Goal: Task Accomplishment & Management: Complete application form

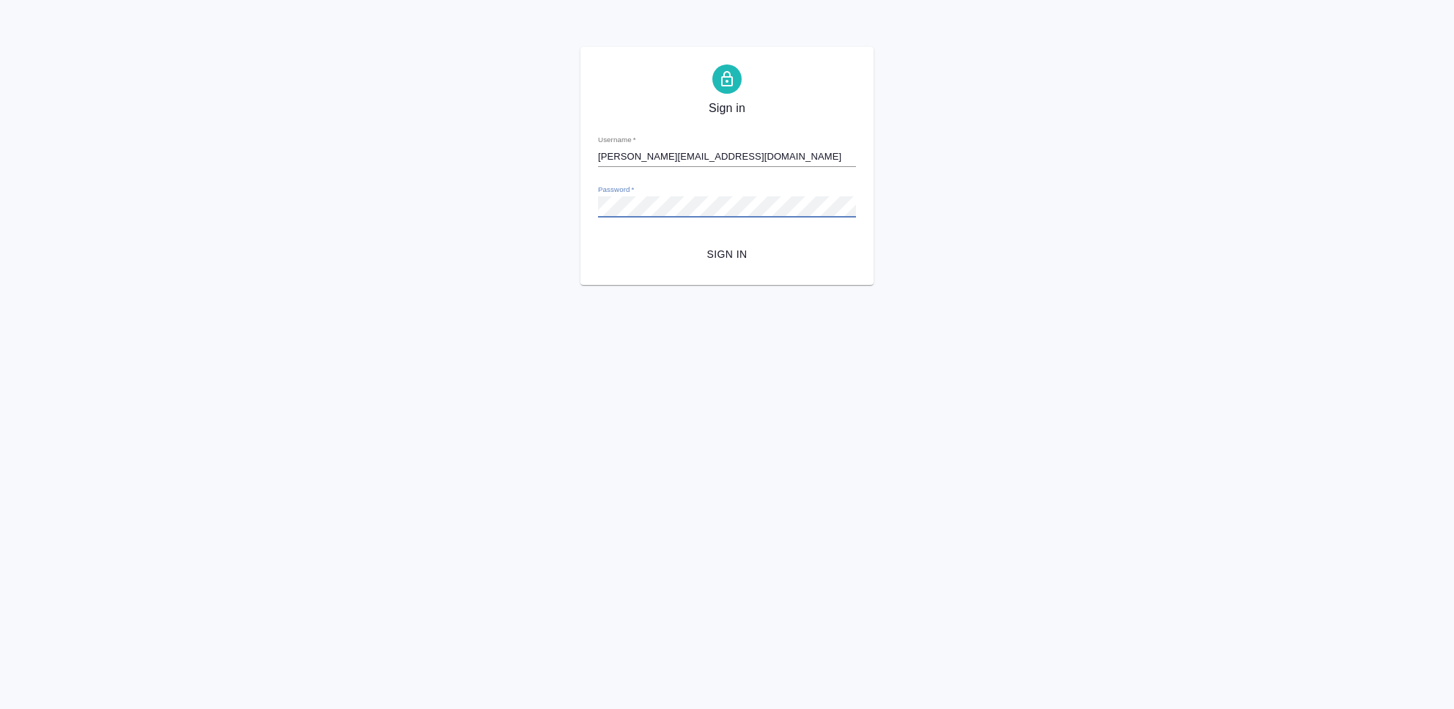
click at [569, 199] on div "Sign in Username   * [PERSON_NAME][EMAIL_ADDRESS][DOMAIN_NAME] Password   * url…" at bounding box center [727, 166] width 1454 height 238
click at [875, 285] on html "Sign in Username   * [PERSON_NAME][EMAIL_ADDRESS][DOMAIN_NAME] Password   * url…" at bounding box center [727, 142] width 1454 height 285
click at [538, 204] on div "Sign in Username   * [PERSON_NAME][EMAIL_ADDRESS][DOMAIN_NAME] Password   * url…" at bounding box center [727, 166] width 1454 height 238
click at [598, 241] on button "Sign in" at bounding box center [727, 254] width 258 height 27
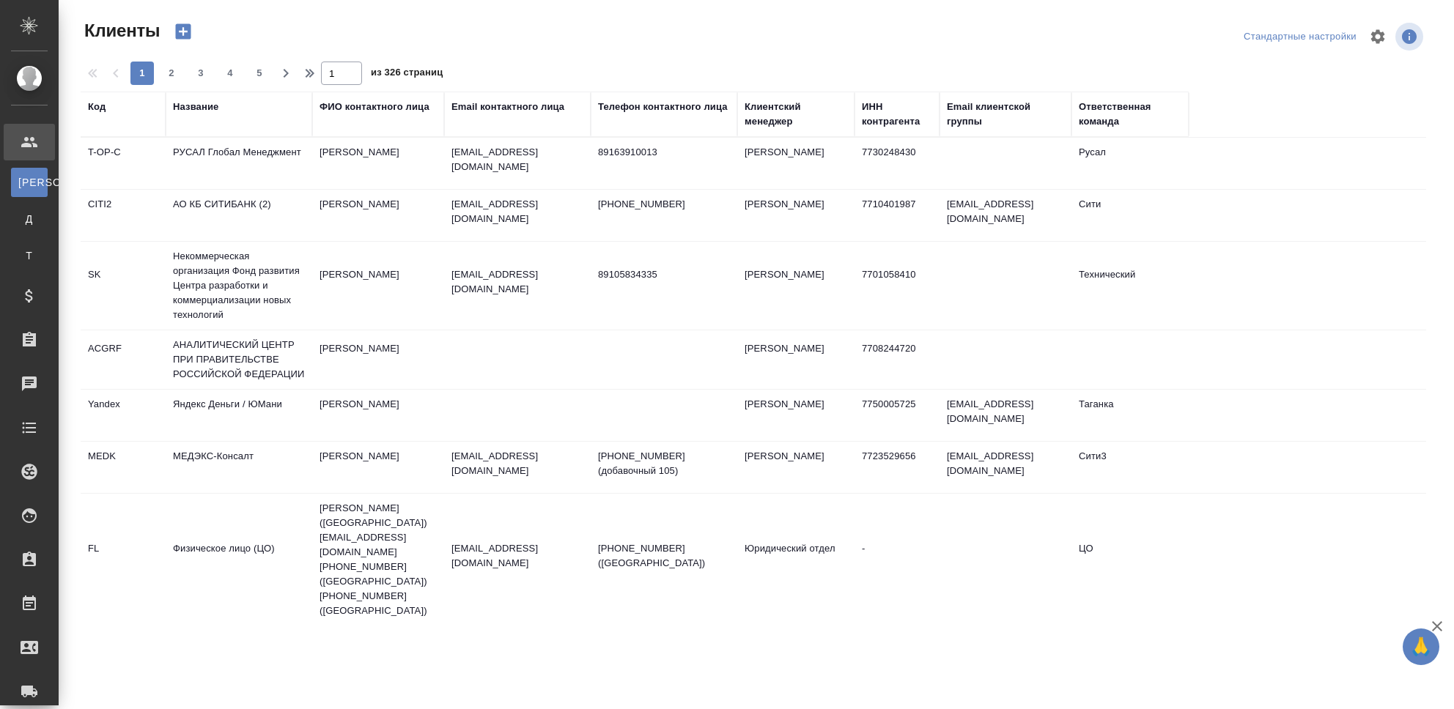
select select "RU"
click at [221, 125] on div "Название" at bounding box center [239, 114] width 132 height 29
click at [209, 106] on div "Название" at bounding box center [195, 107] width 45 height 15
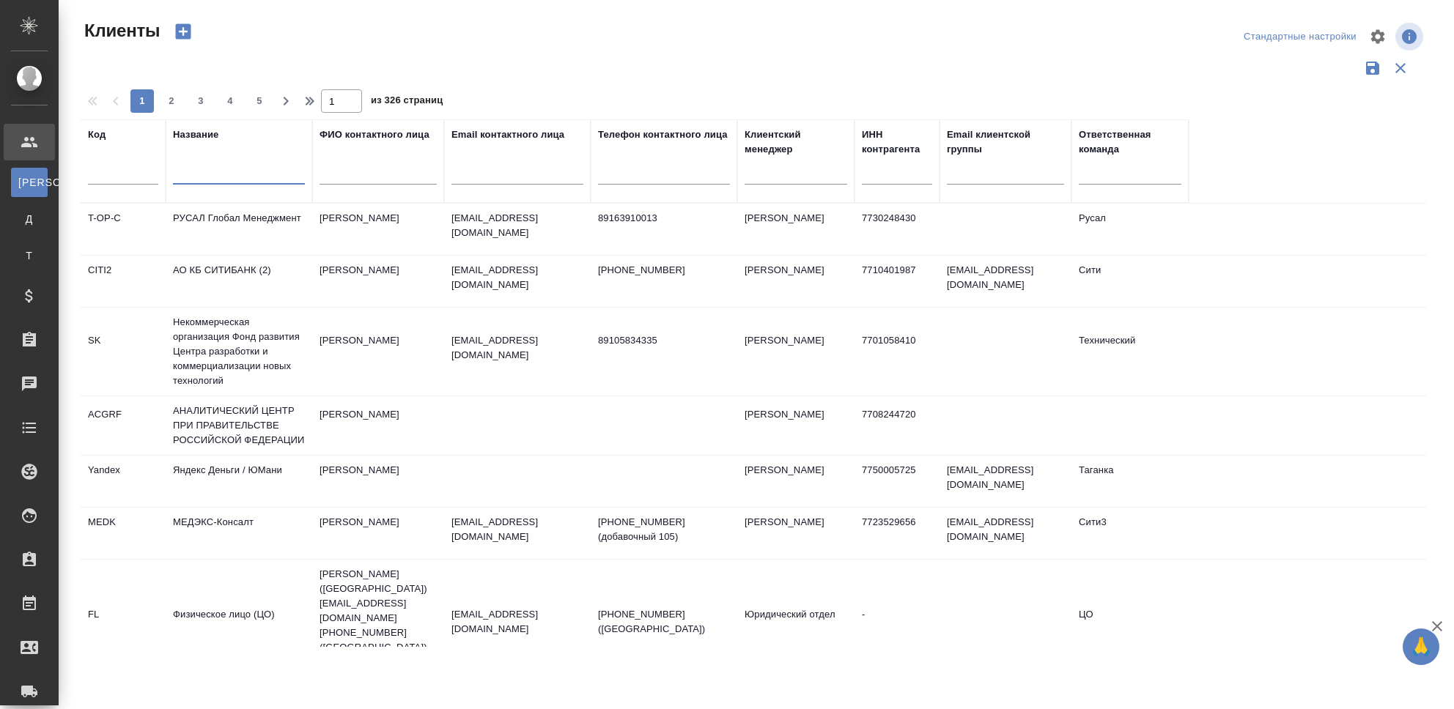
click at [211, 169] on input "text" at bounding box center [239, 175] width 132 height 18
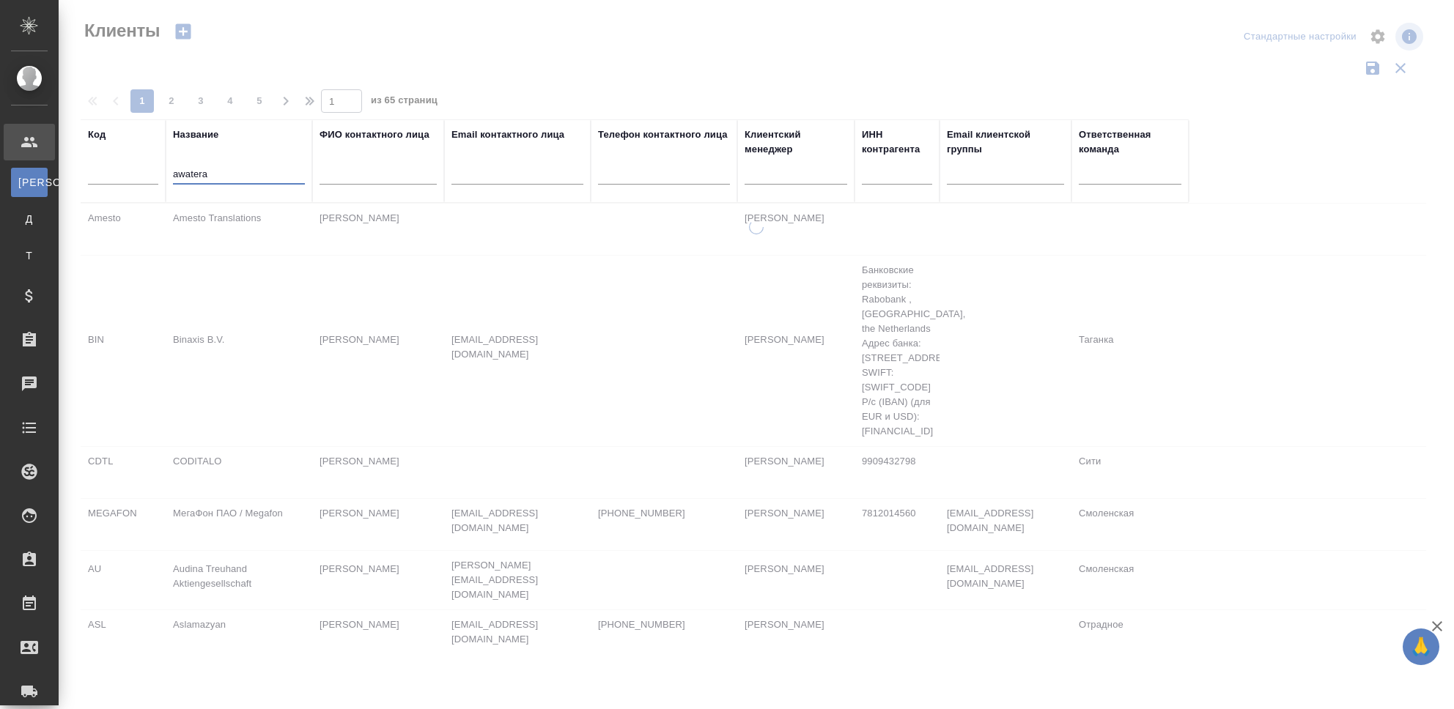
type input "awatera"
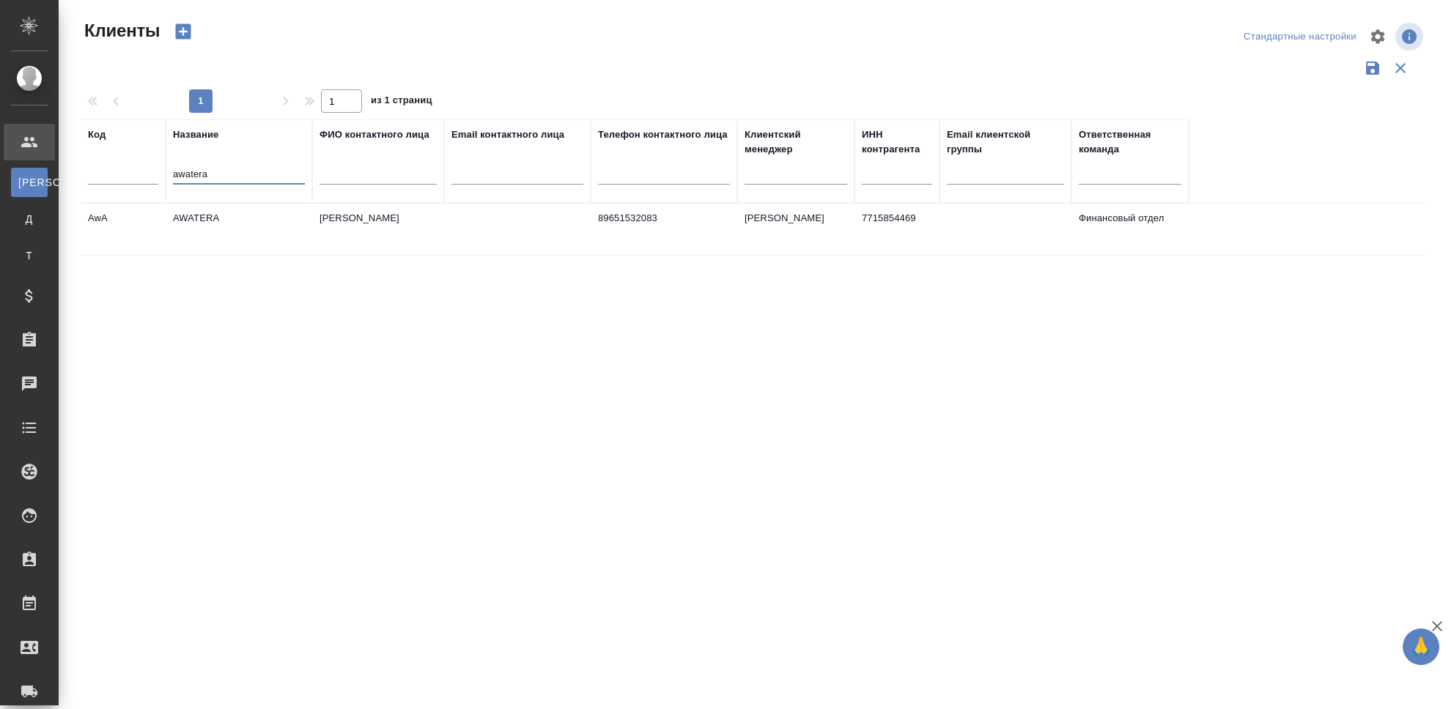
click at [207, 218] on td "AWATERA" at bounding box center [239, 229] width 147 height 51
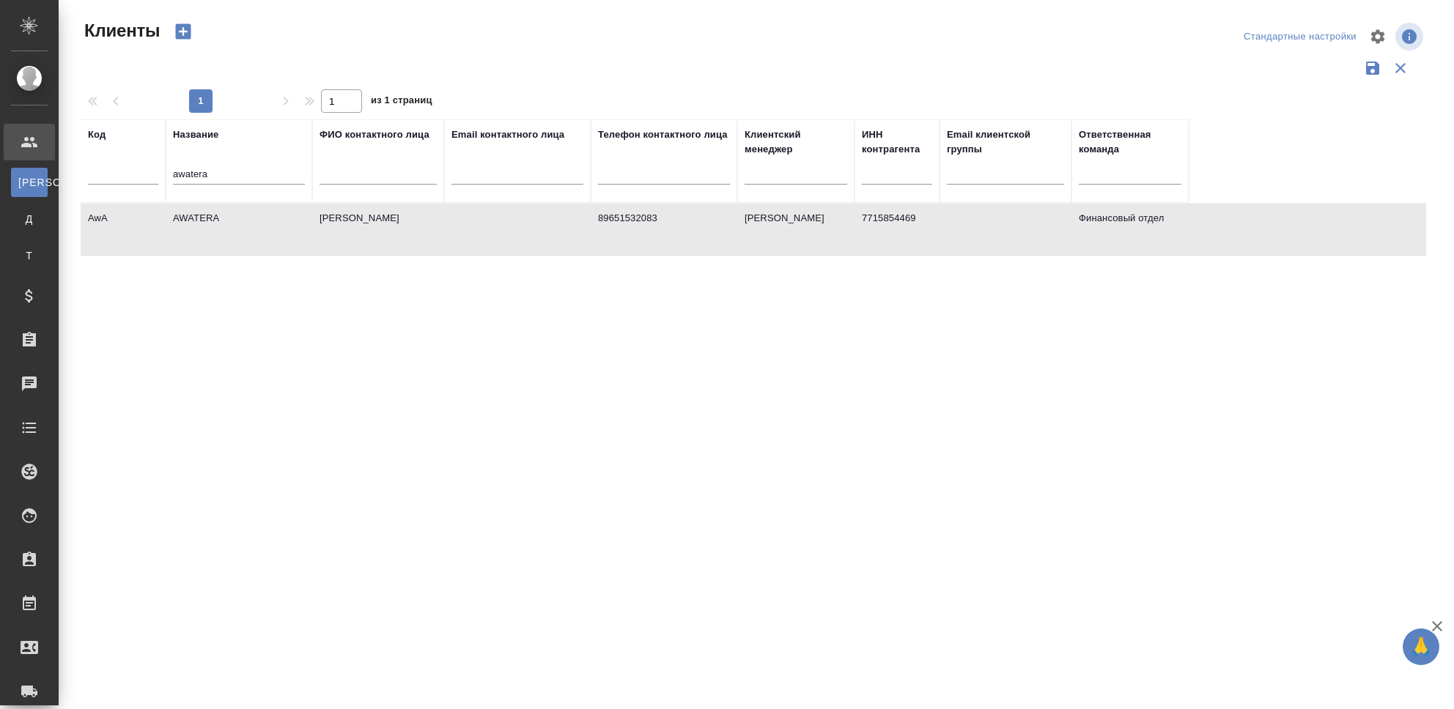
click at [207, 218] on td "AWATERA" at bounding box center [239, 229] width 147 height 51
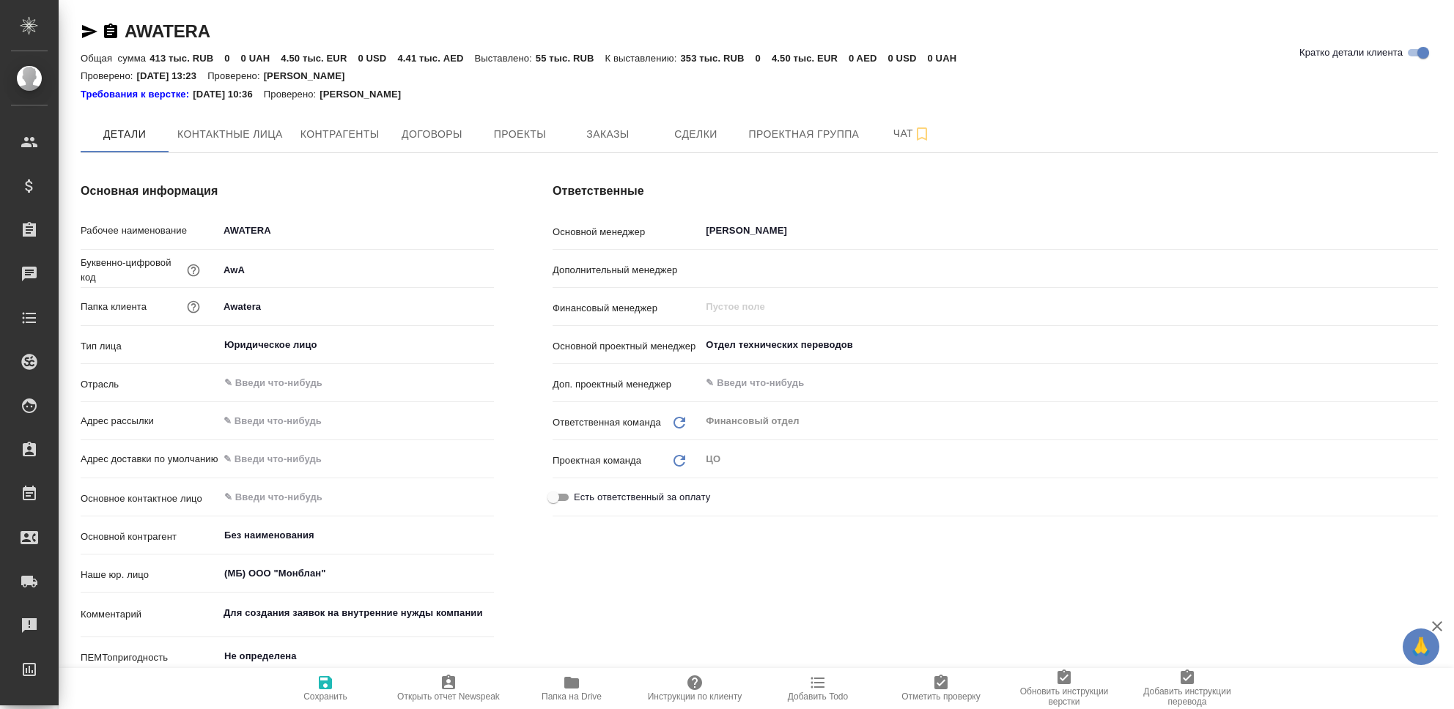
type textarea "x"
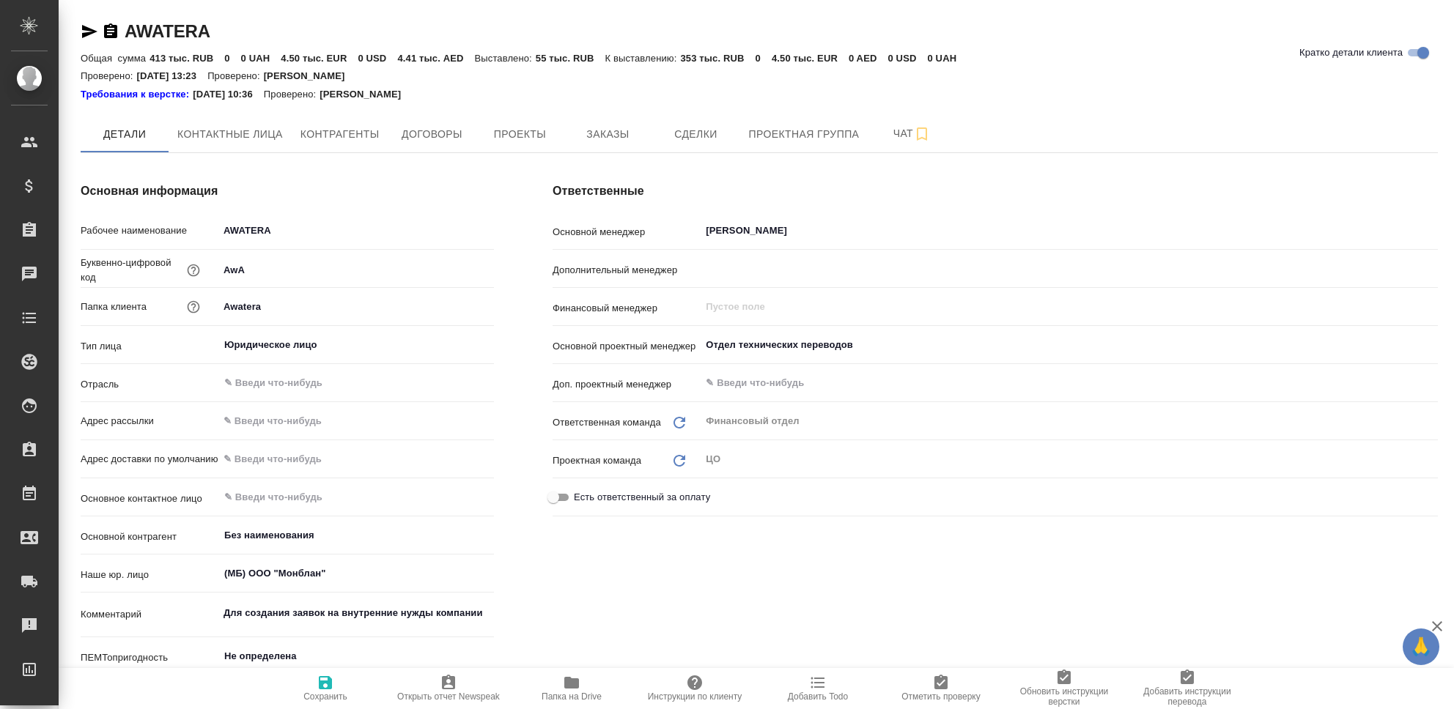
type textarea "x"
click at [596, 129] on span "Заказы" at bounding box center [607, 134] width 70 height 18
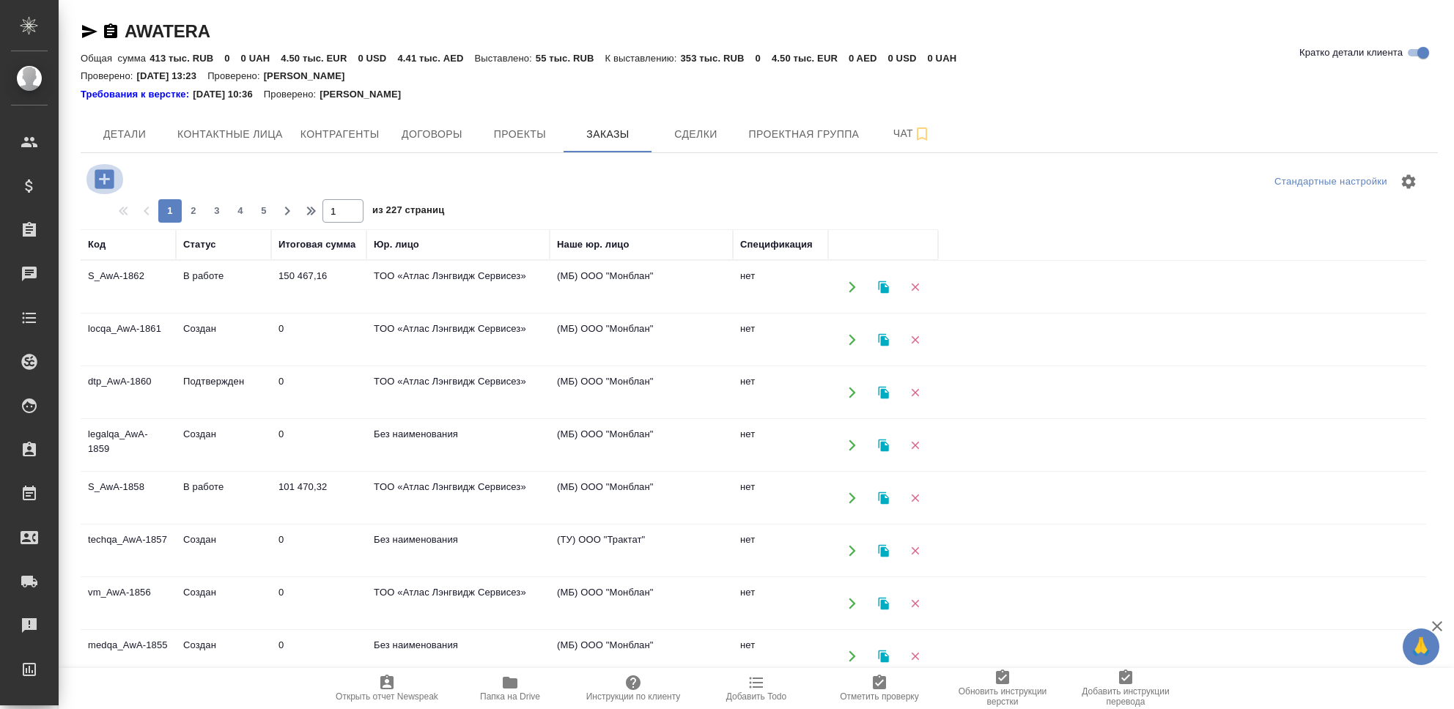
click at [102, 181] on icon "button" at bounding box center [104, 178] width 19 height 19
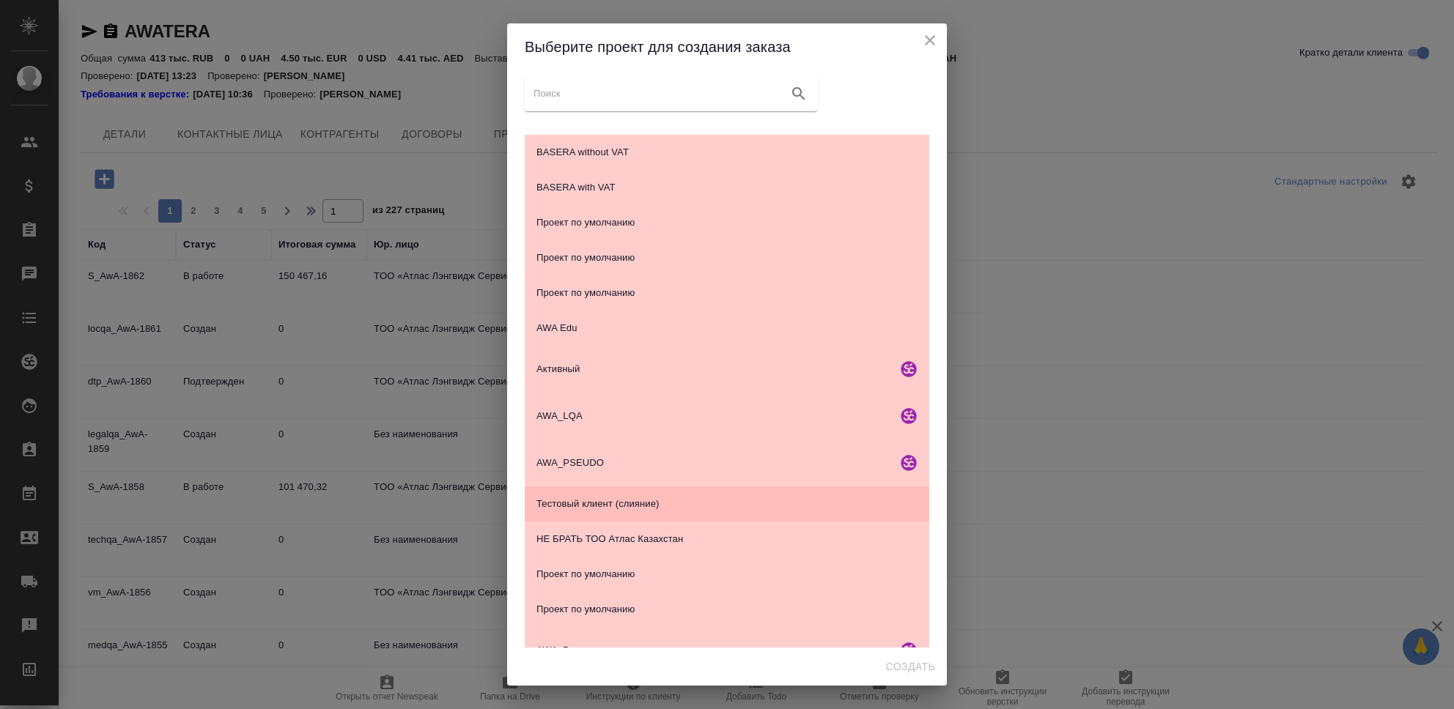
scroll to position [179, 0]
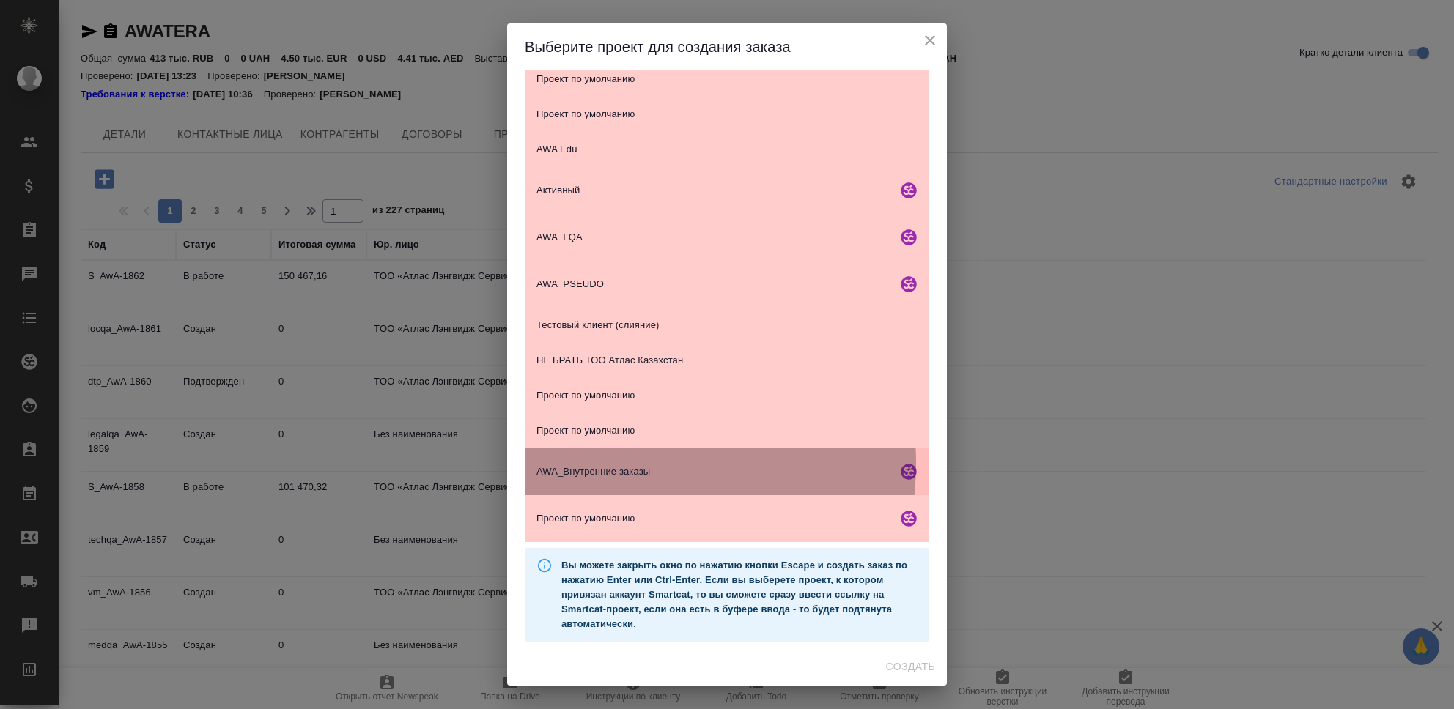
click at [618, 463] on div "AWA_Внутренние заказы" at bounding box center [727, 472] width 405 height 47
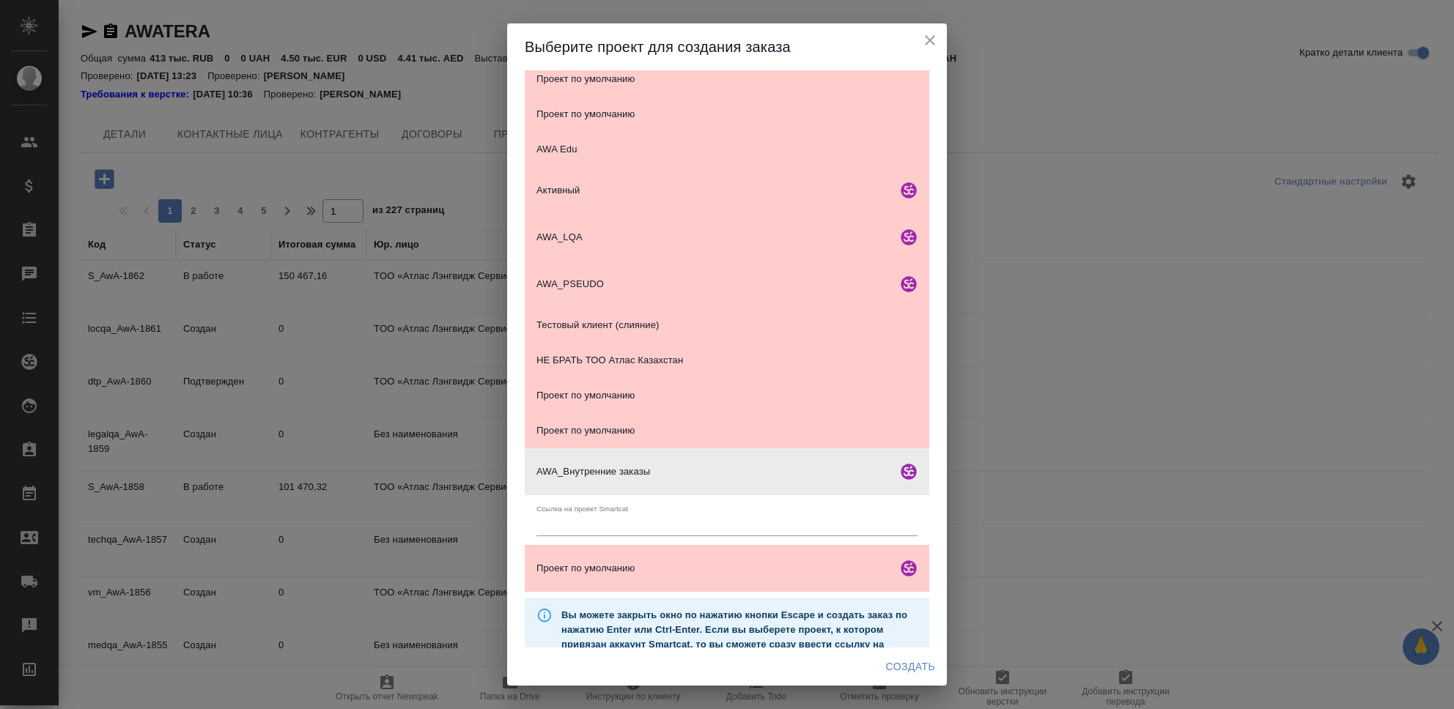
click at [918, 669] on span "Создать" at bounding box center [910, 667] width 49 height 18
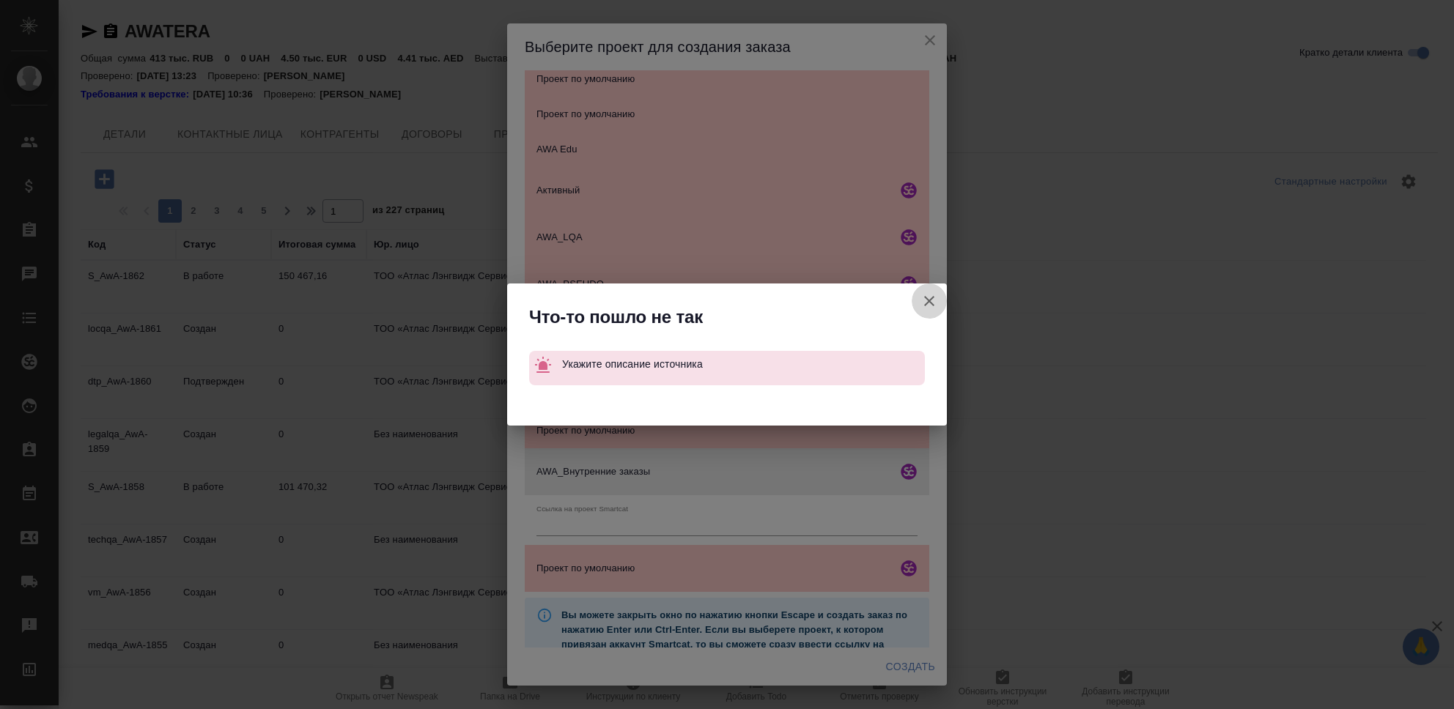
click at [924, 298] on icon "button" at bounding box center [930, 301] width 18 height 18
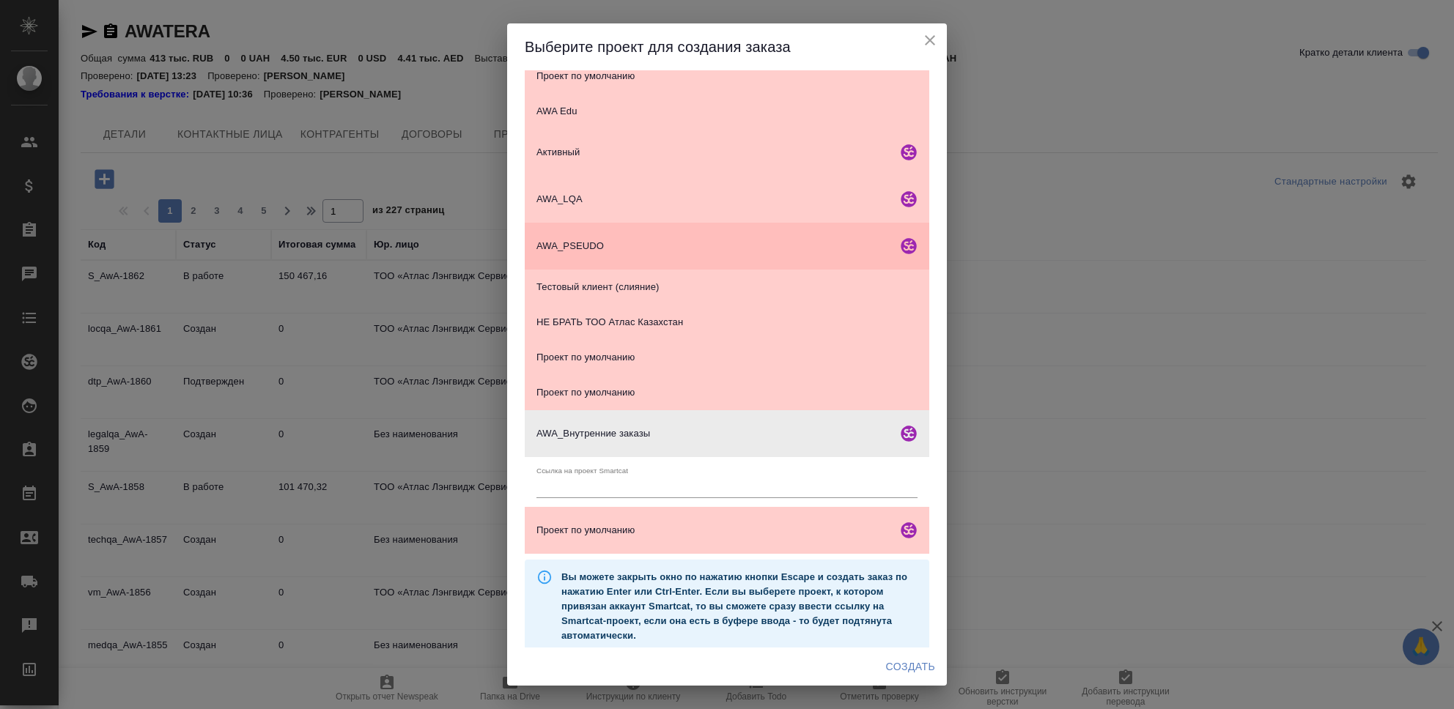
scroll to position [229, 0]
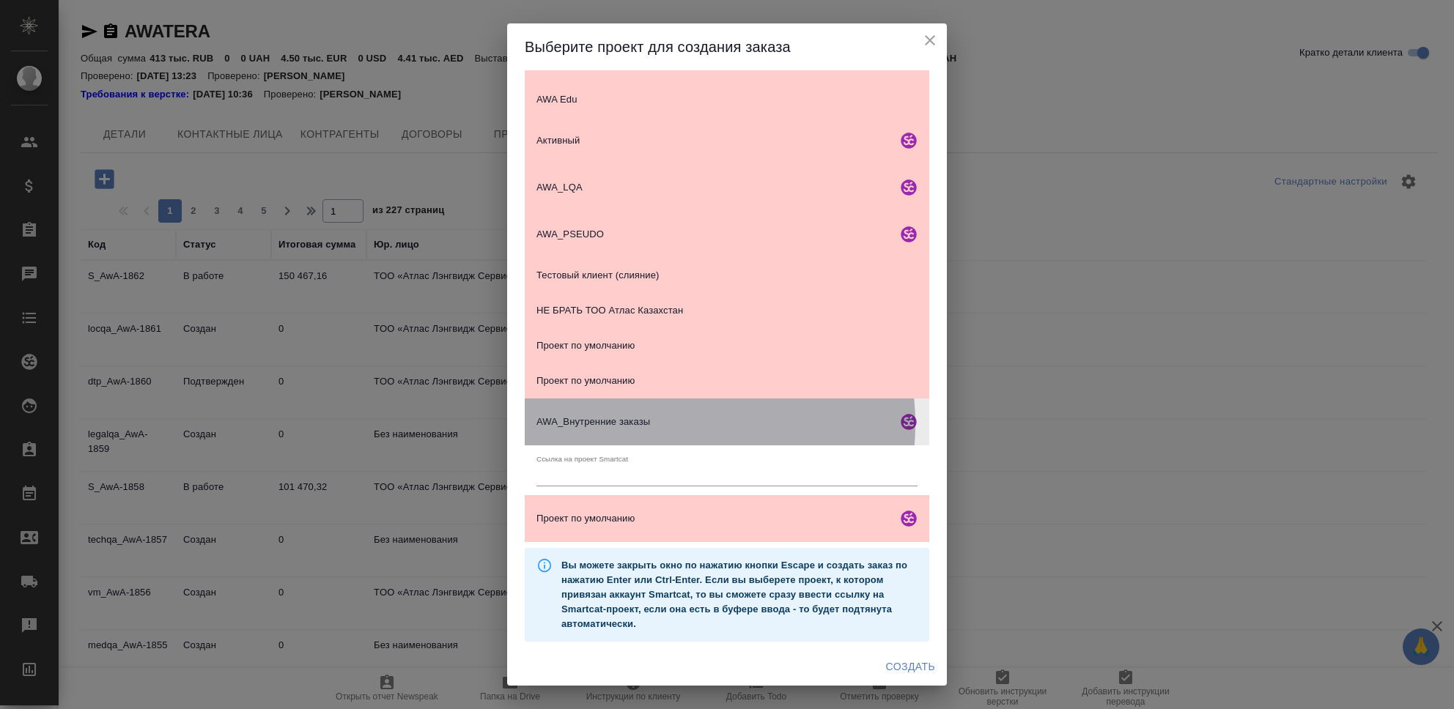
click at [657, 424] on span "AWA_Внутренние заказы" at bounding box center [714, 422] width 355 height 15
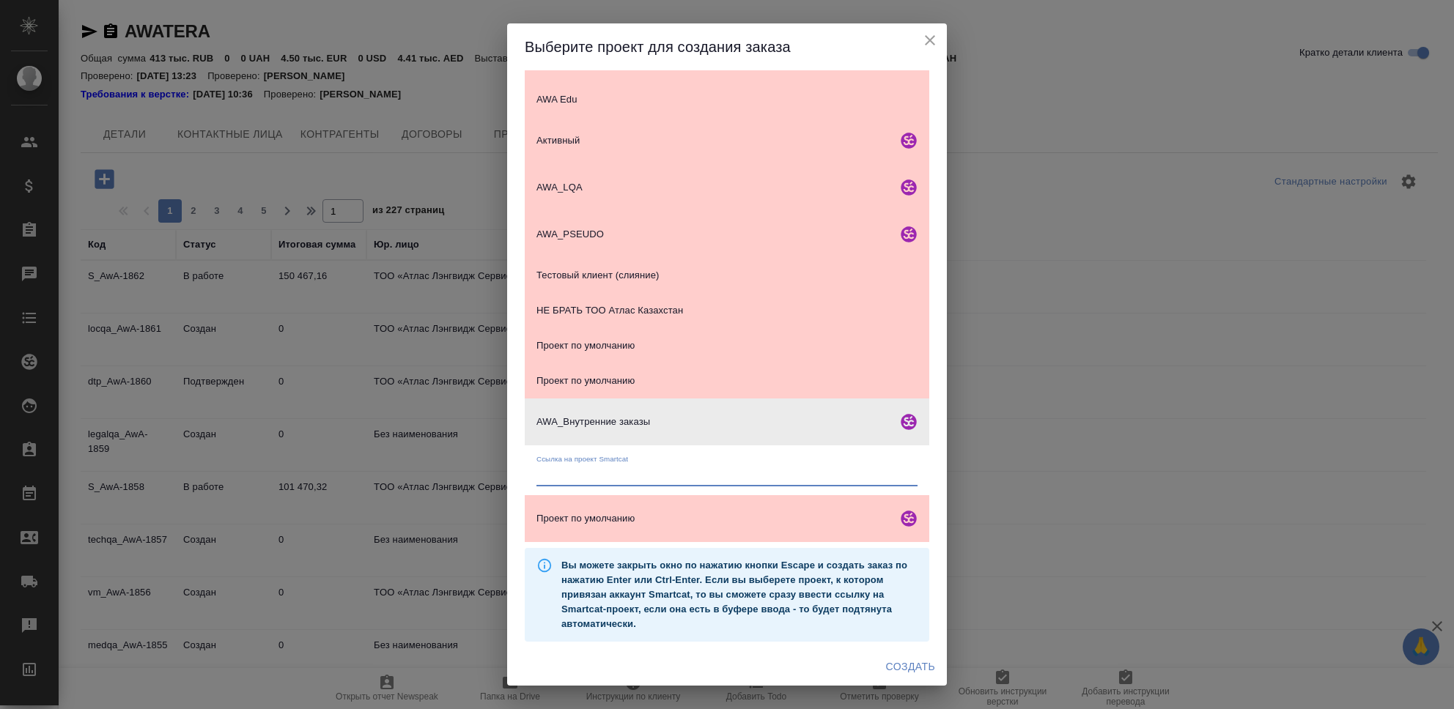
click at [604, 467] on input "text" at bounding box center [727, 476] width 381 height 21
type input "-"
click at [912, 663] on span "Создать" at bounding box center [910, 667] width 49 height 18
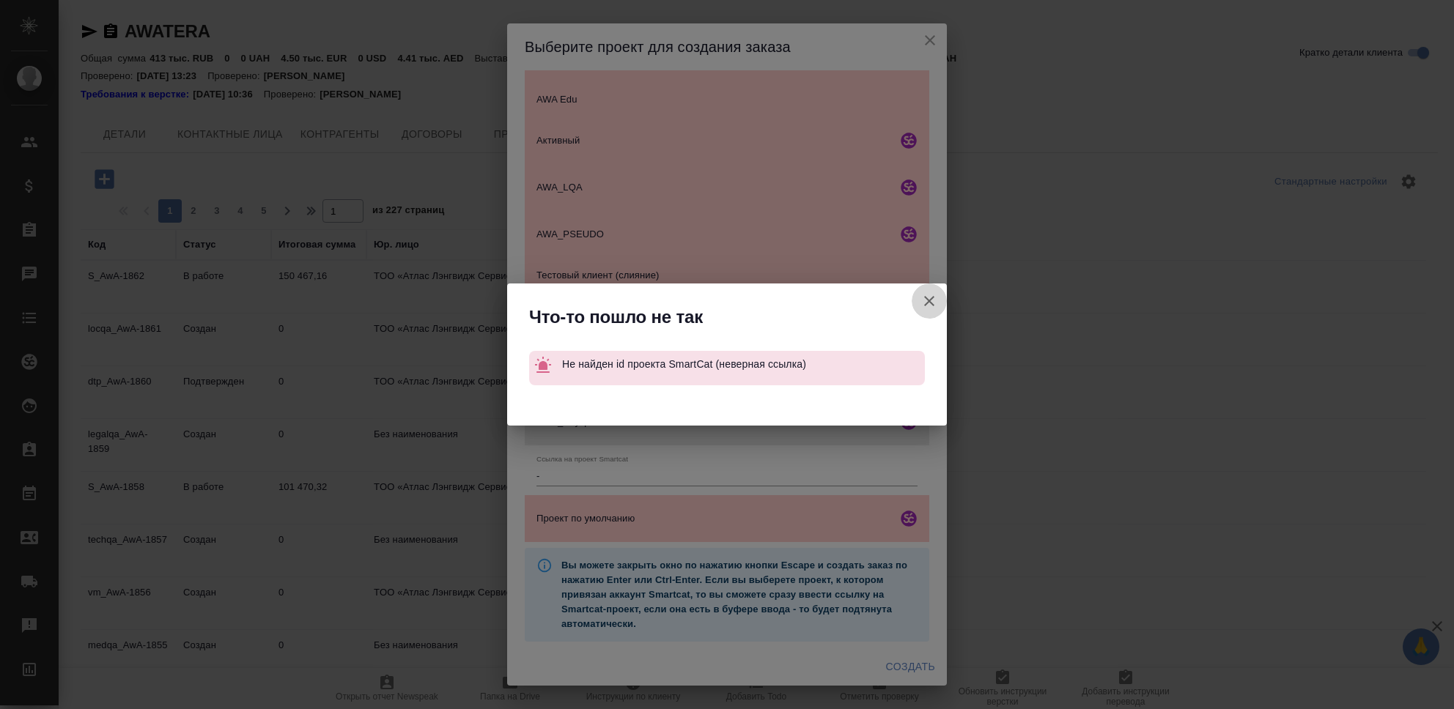
click at [929, 301] on icon "button" at bounding box center [929, 301] width 10 height 10
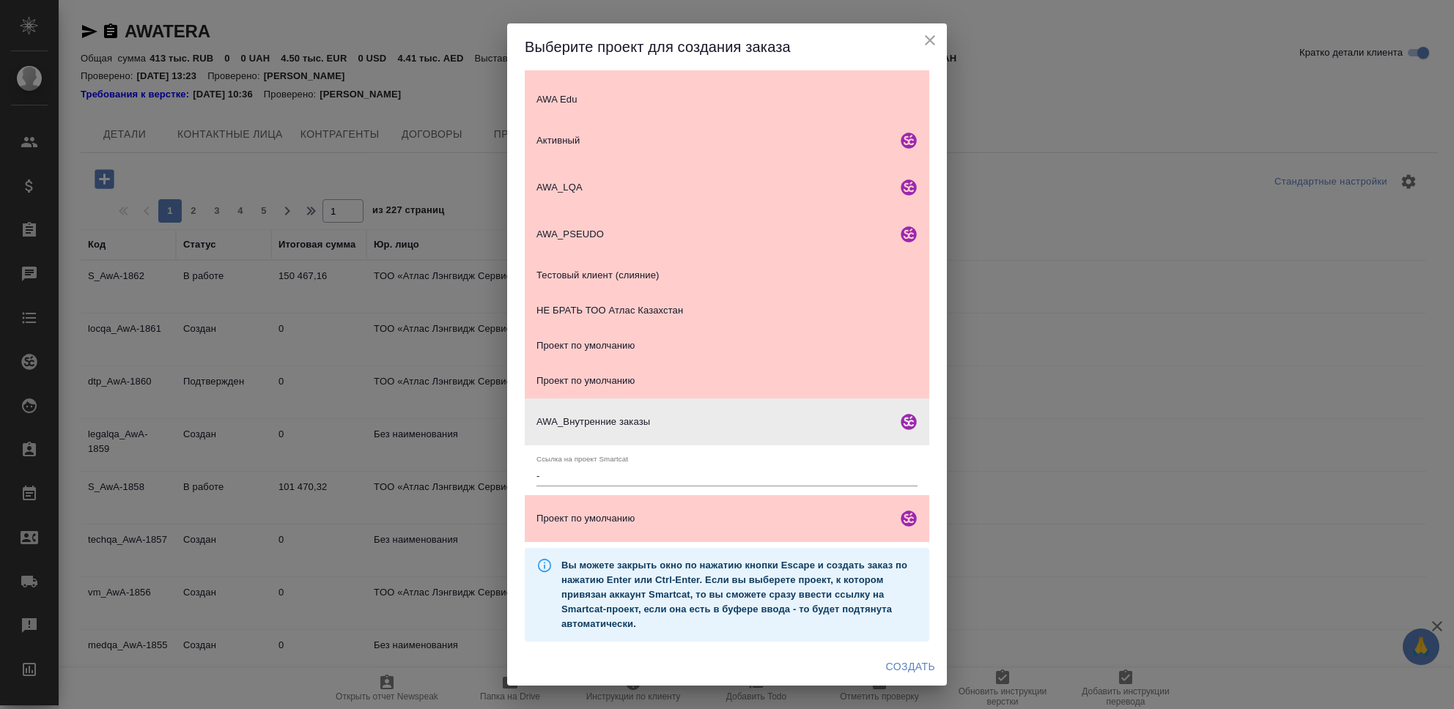
click at [604, 467] on input "-" at bounding box center [727, 476] width 381 height 21
click at [908, 668] on span "Создать" at bounding box center [910, 667] width 49 height 18
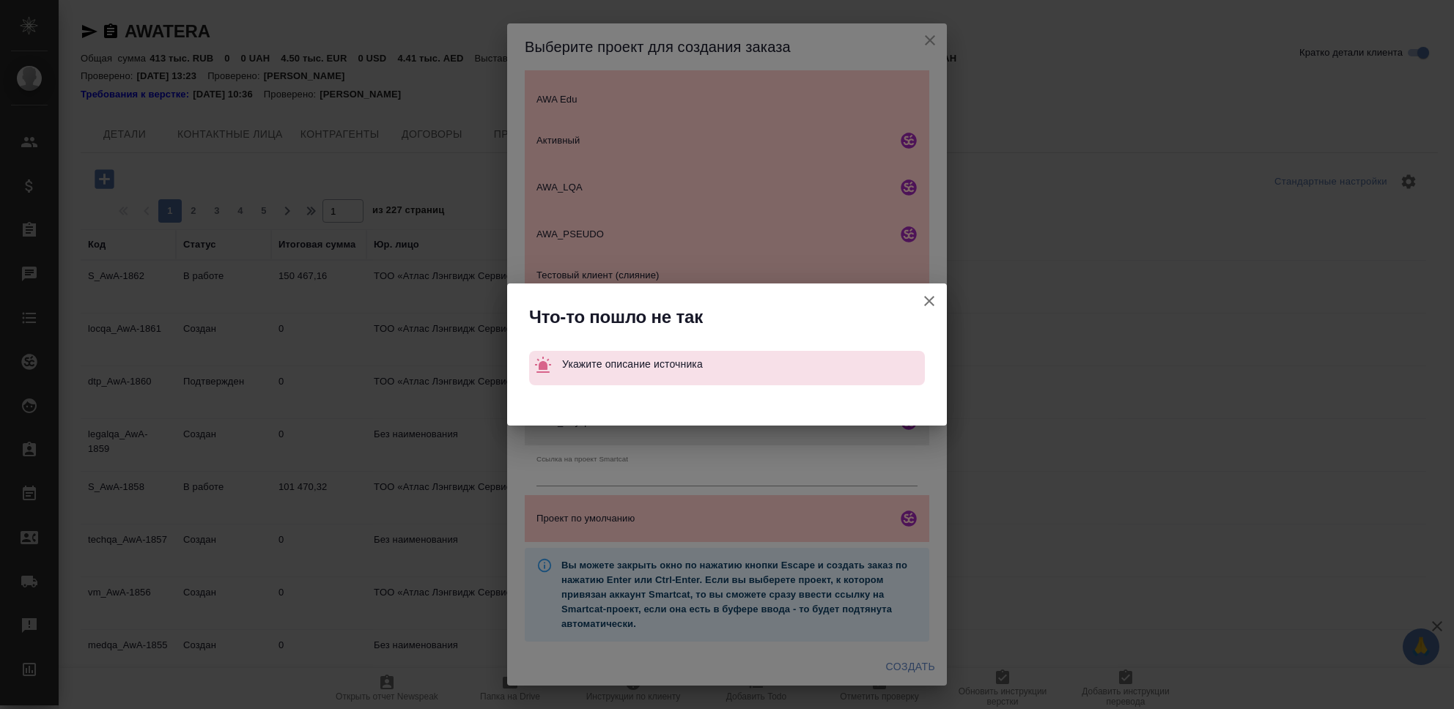
click at [697, 372] on p "Укажите описание источника" at bounding box center [743, 364] width 363 height 26
click at [929, 294] on icon "button" at bounding box center [930, 301] width 18 height 18
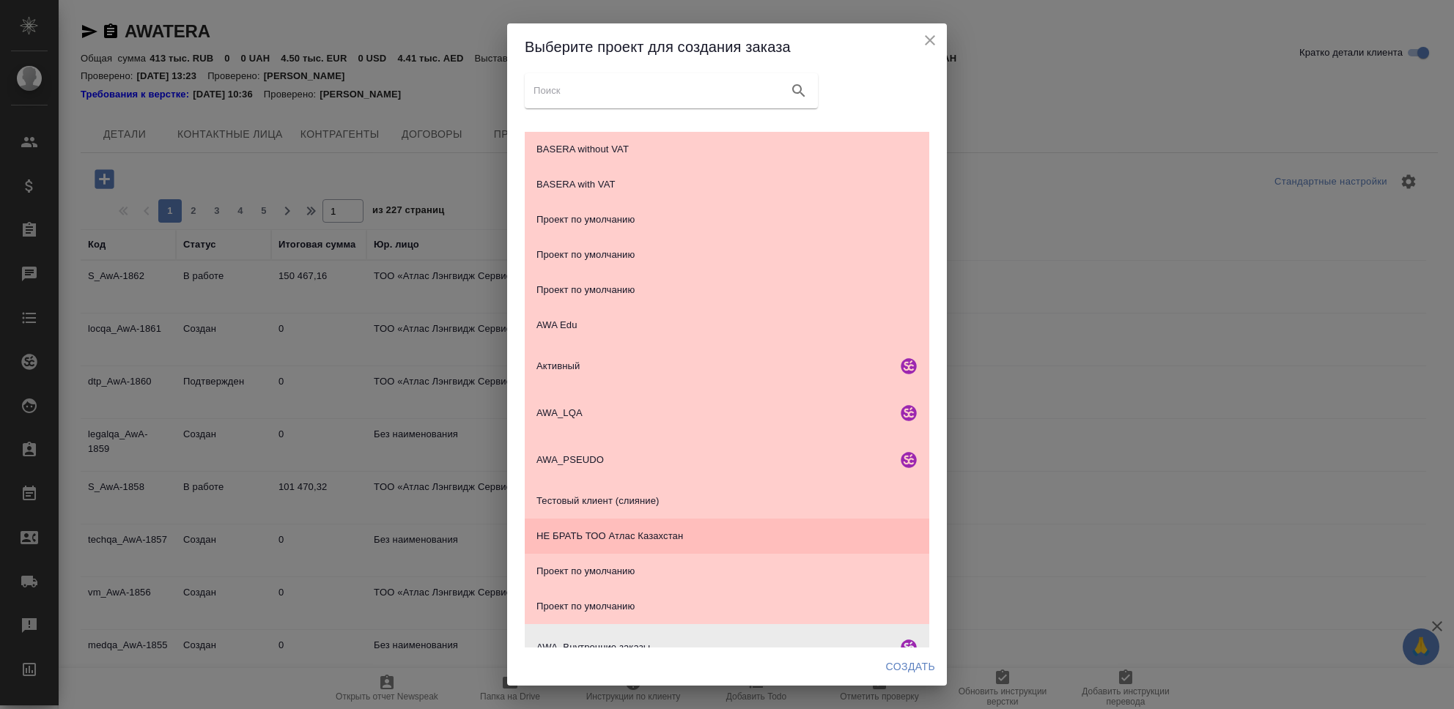
scroll to position [0, 0]
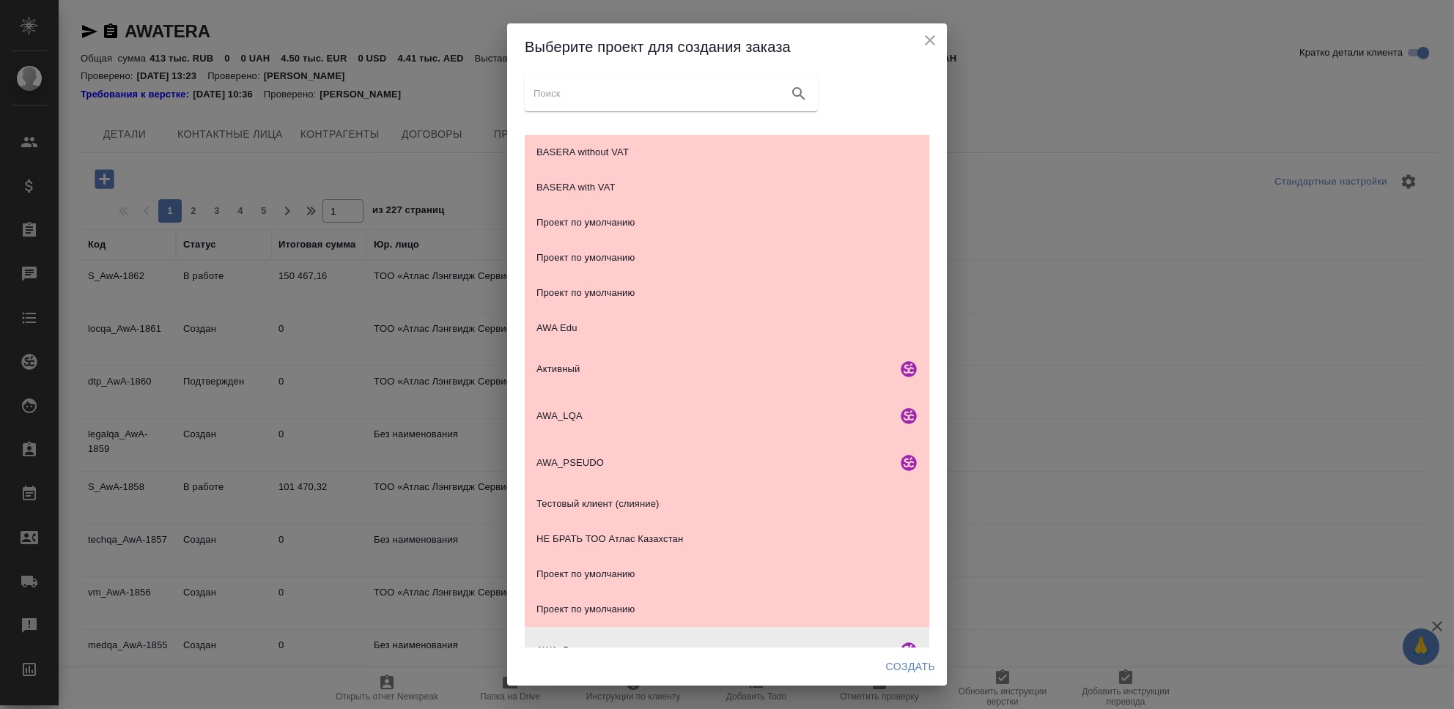
click at [701, 91] on input "search google maps" at bounding box center [658, 94] width 249 height 21
click at [935, 37] on icon "close" at bounding box center [930, 41] width 18 height 18
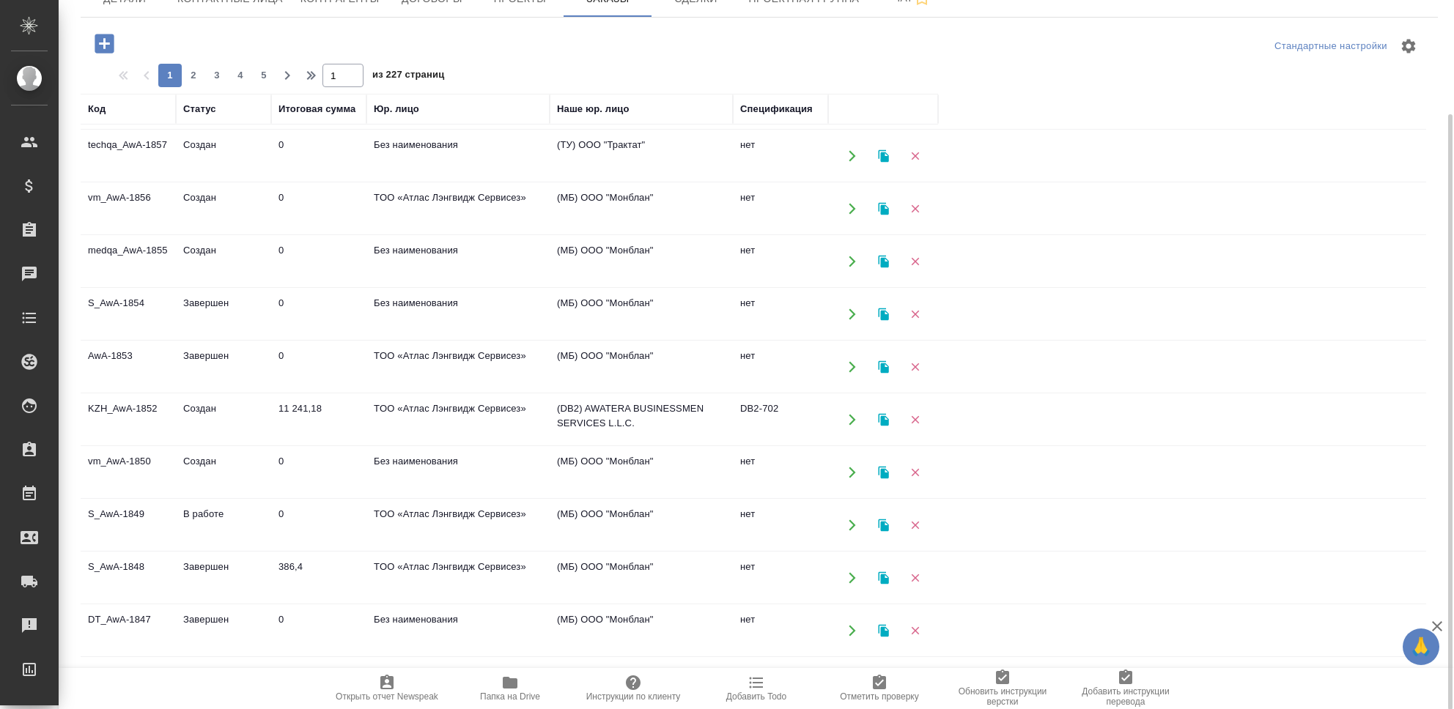
scroll to position [391, 0]
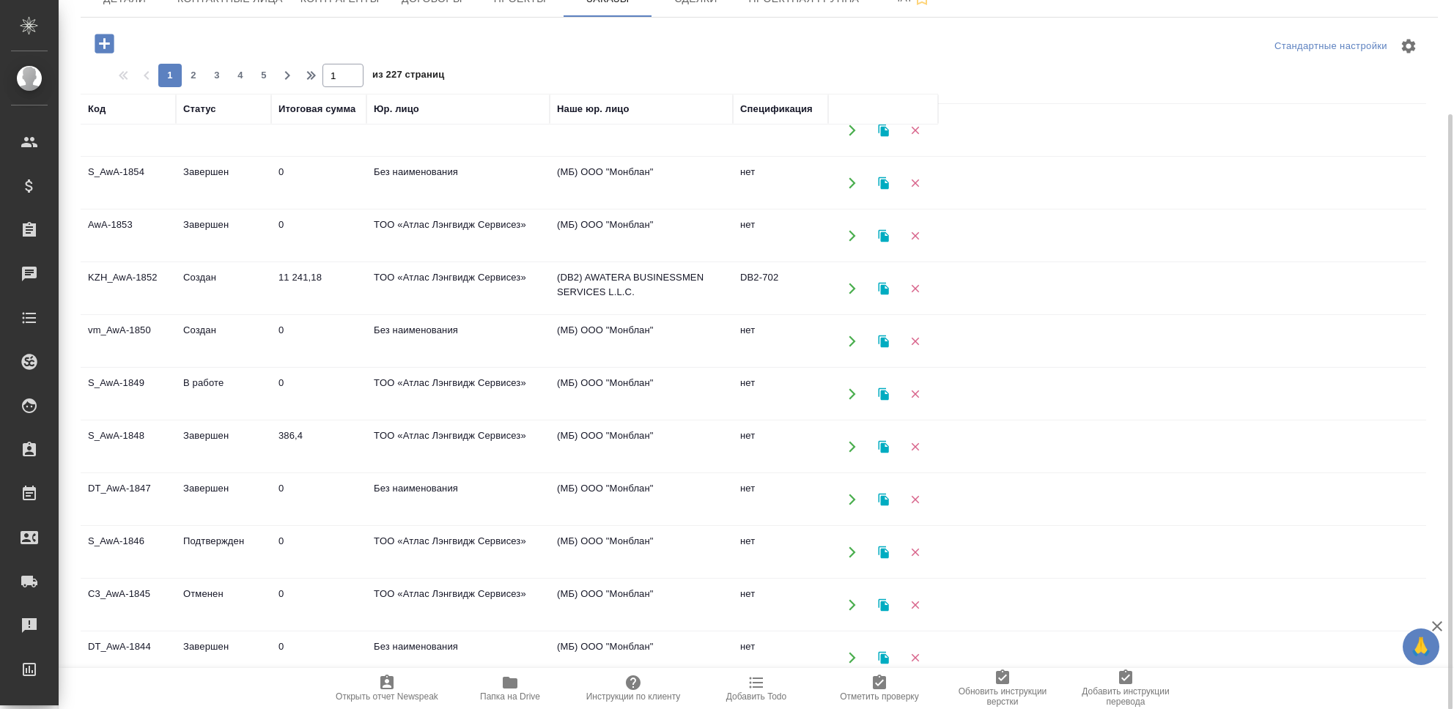
click at [130, 543] on td "S_AwA-1846" at bounding box center [128, 552] width 95 height 51
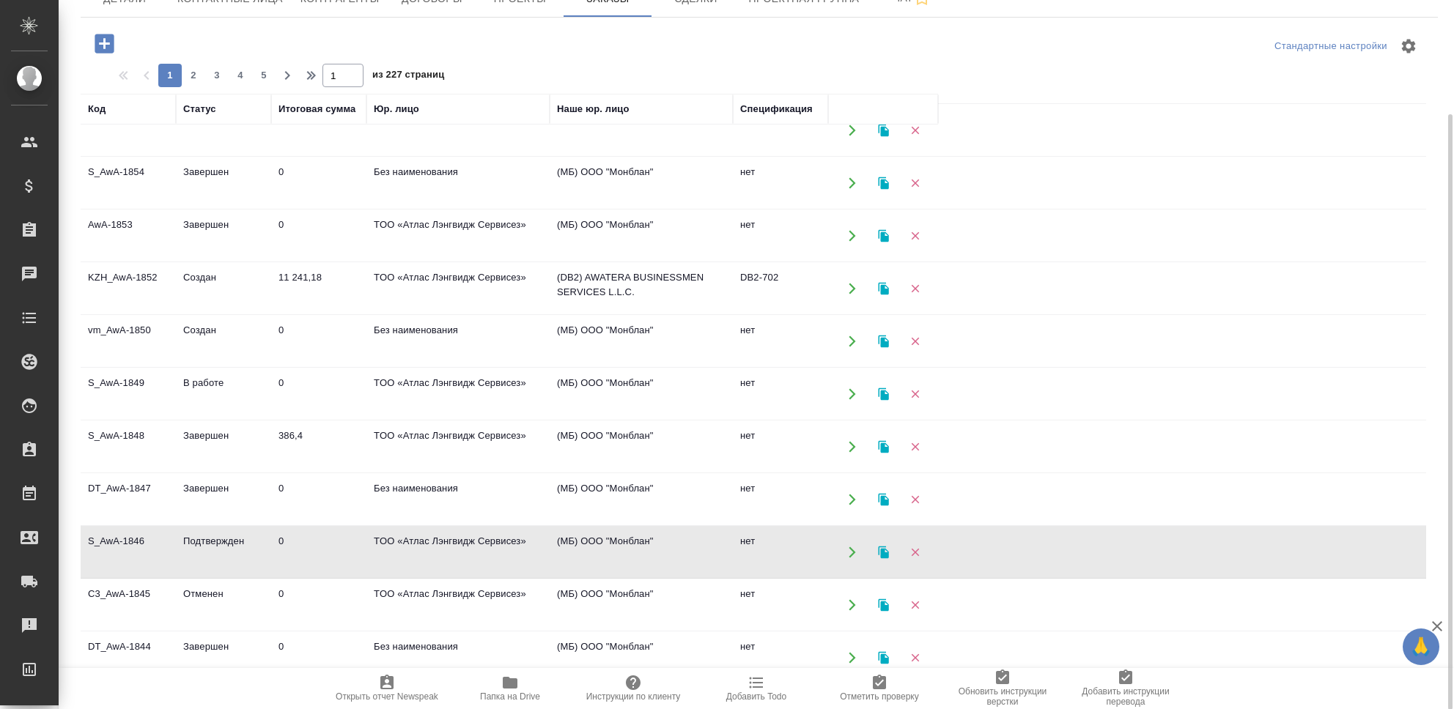
click at [119, 544] on td "S_AwA-1846" at bounding box center [128, 552] width 95 height 51
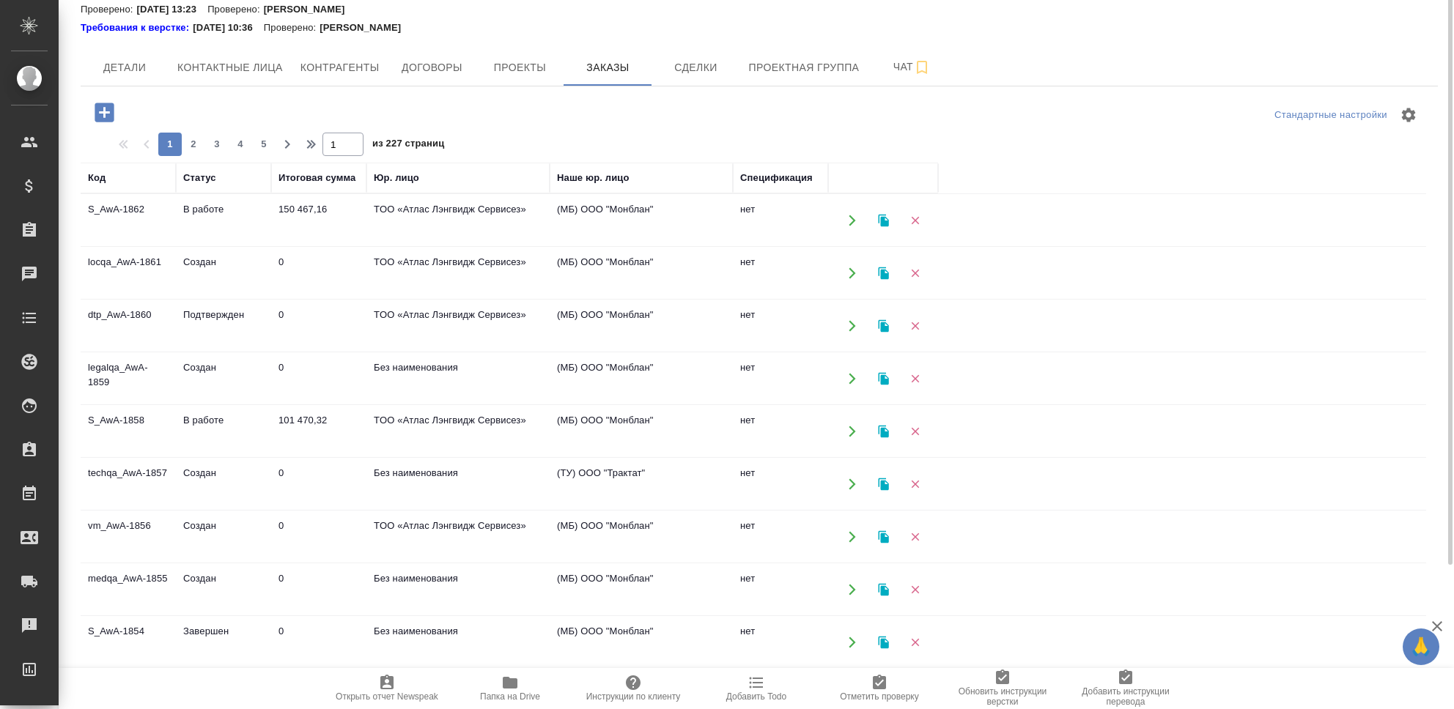
scroll to position [0, 0]
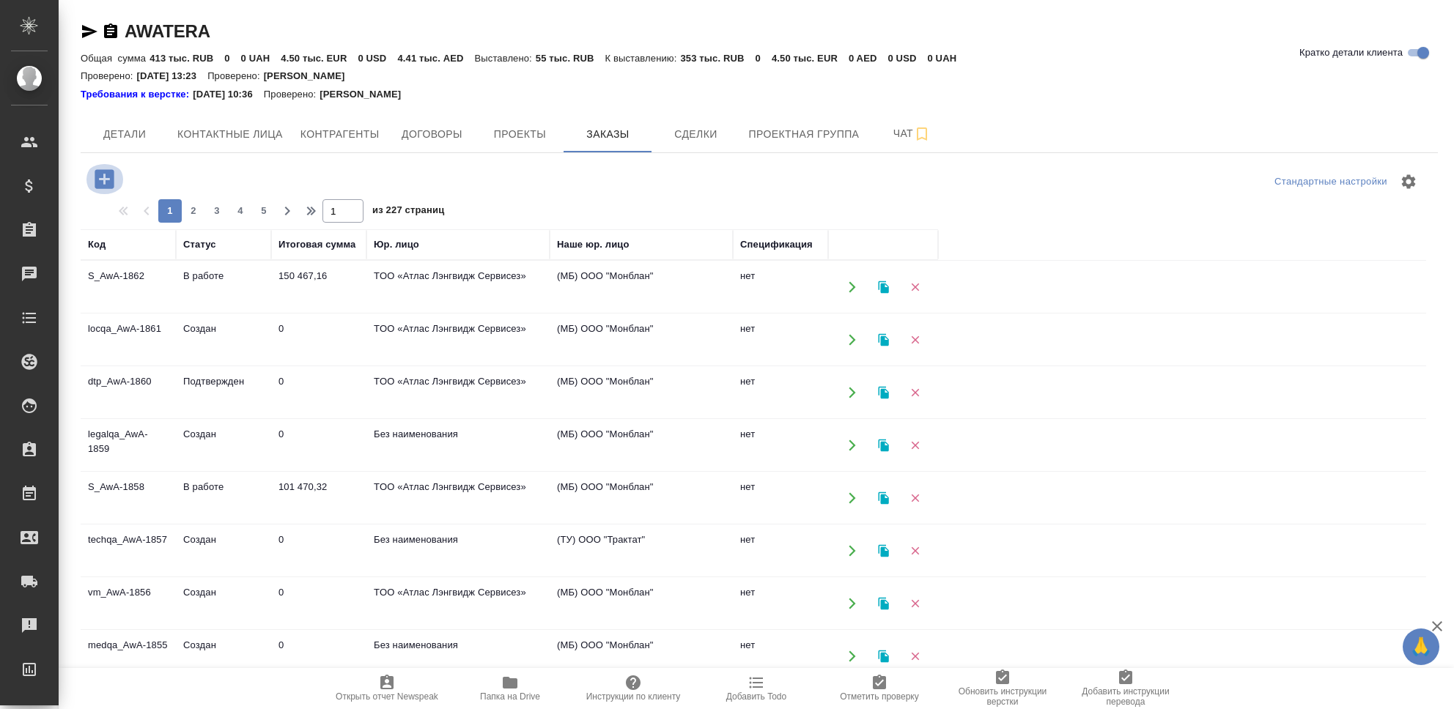
click at [107, 181] on icon "button" at bounding box center [104, 178] width 19 height 19
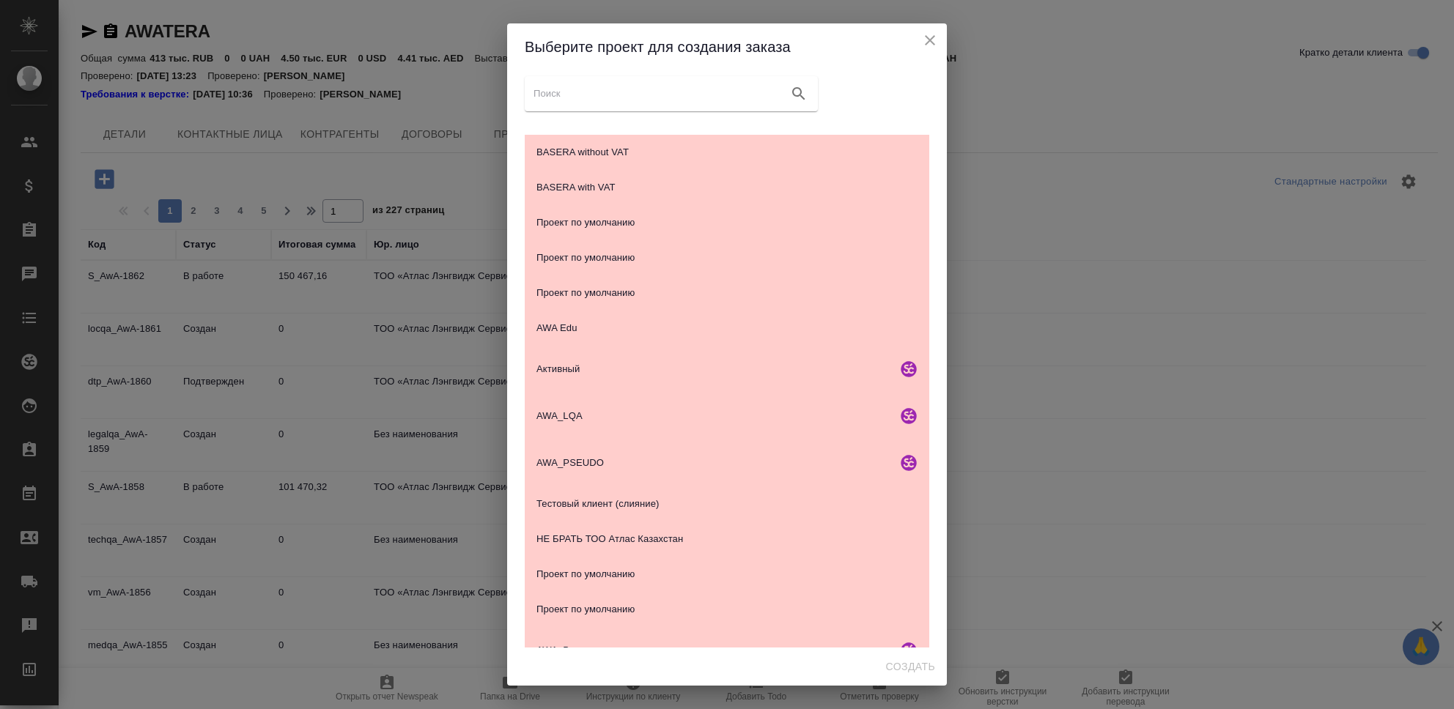
click at [619, 92] on input "search google maps" at bounding box center [658, 94] width 249 height 21
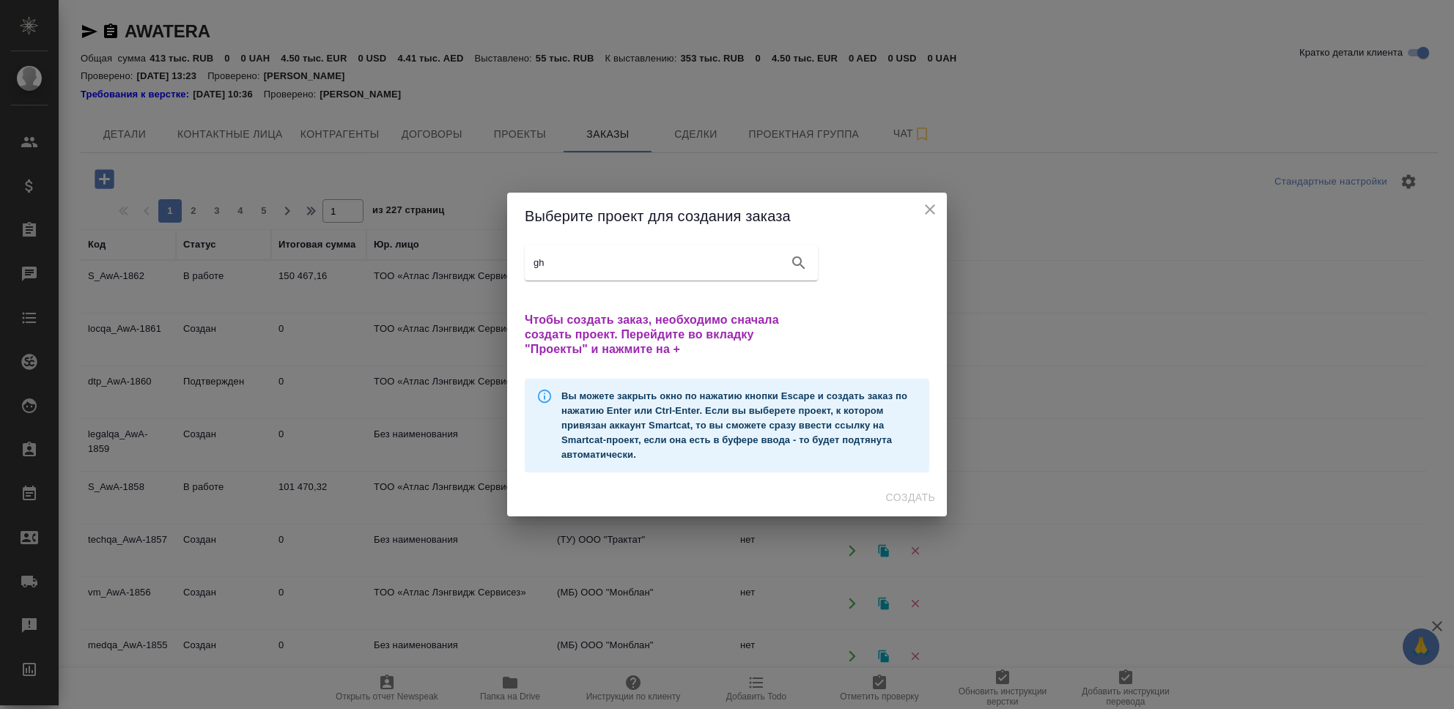
type input "g"
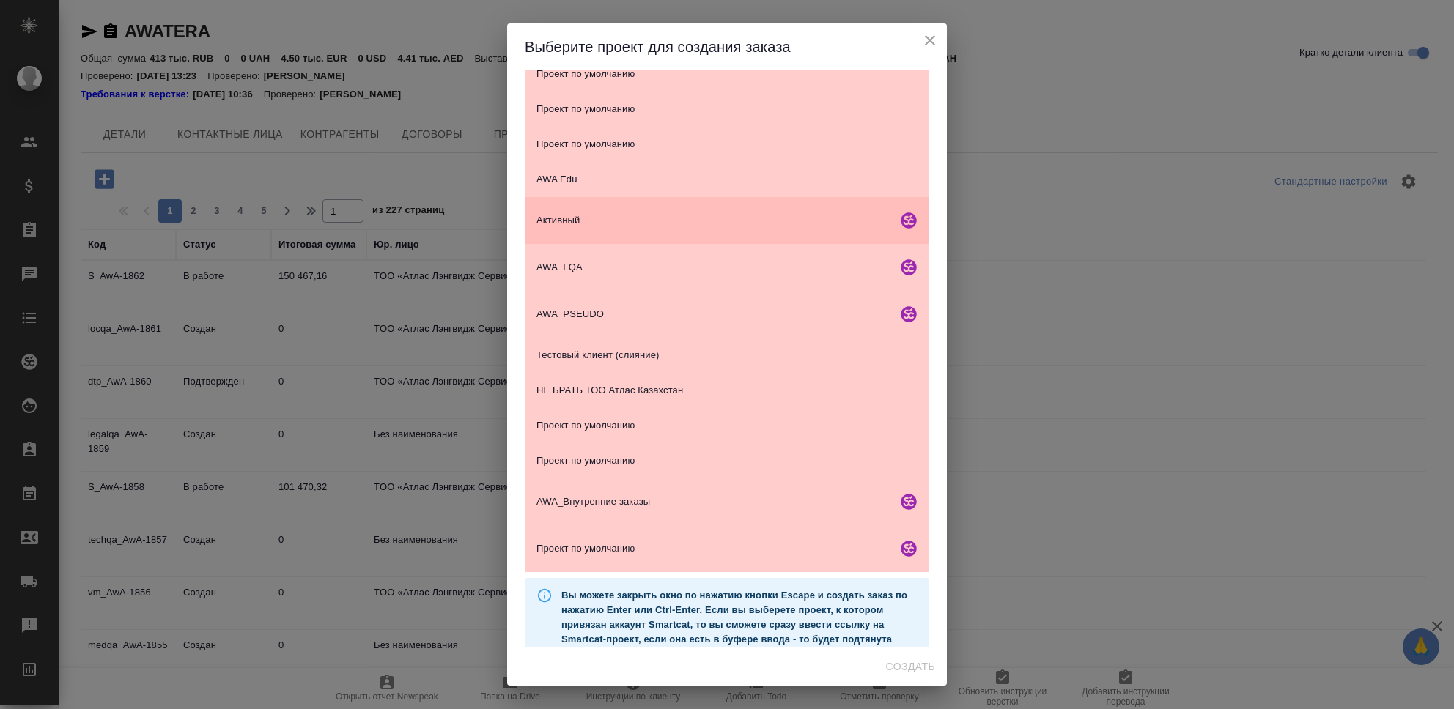
scroll to position [179, 0]
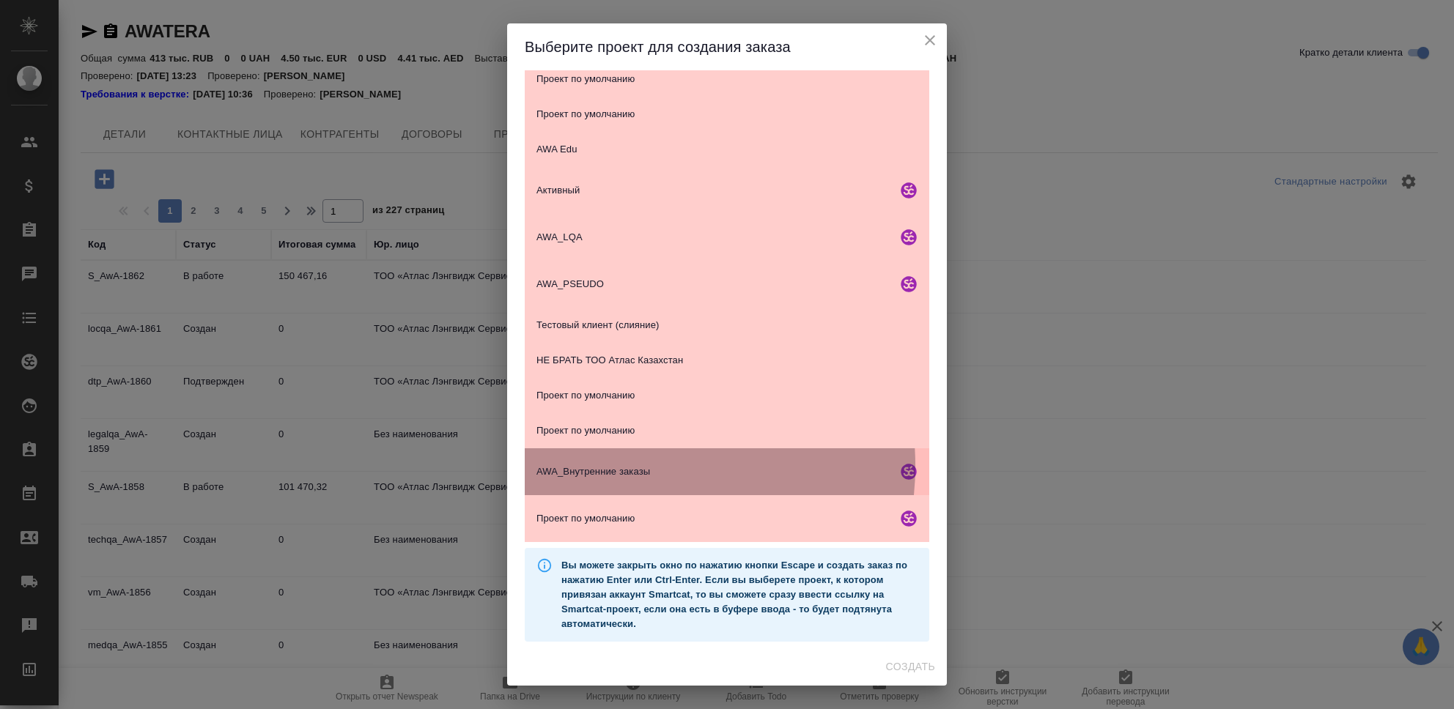
click at [622, 466] on span "AWA_Внутренние заказы" at bounding box center [714, 472] width 355 height 15
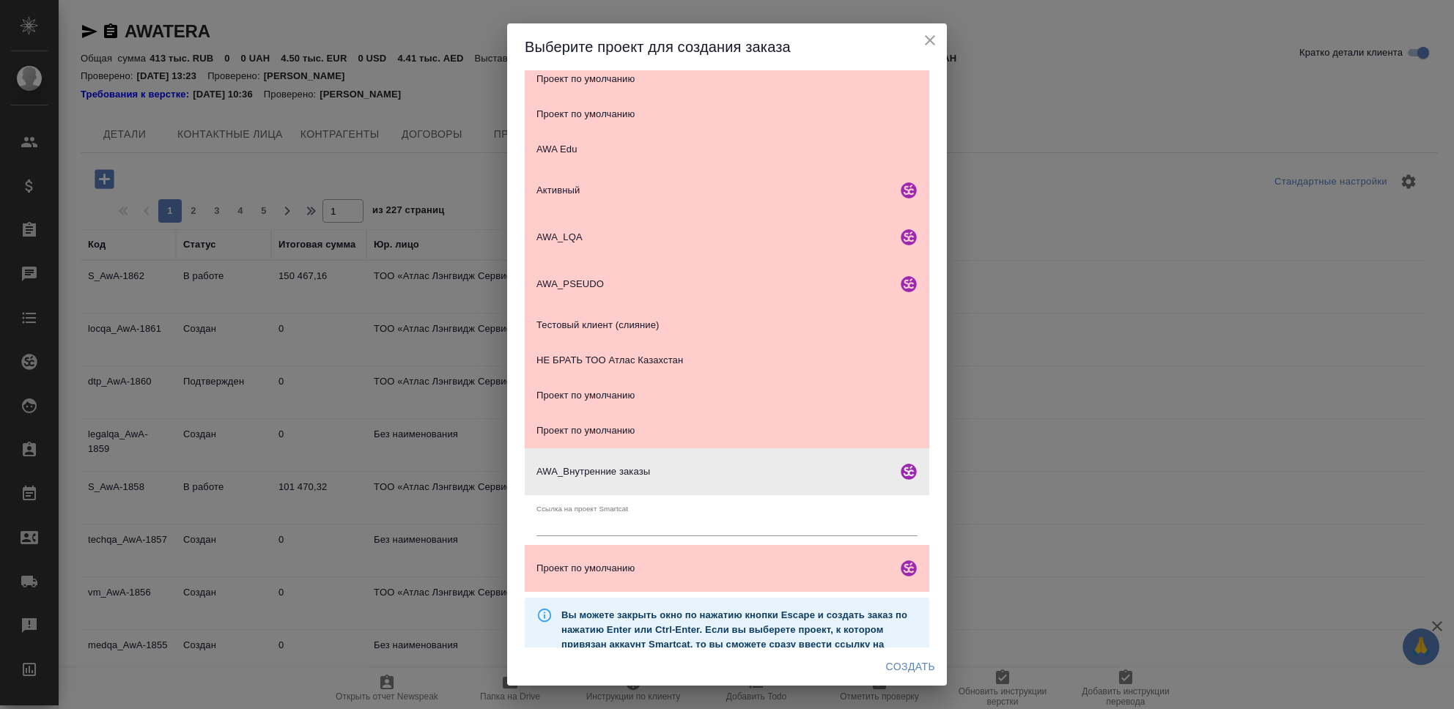
scroll to position [229, 0]
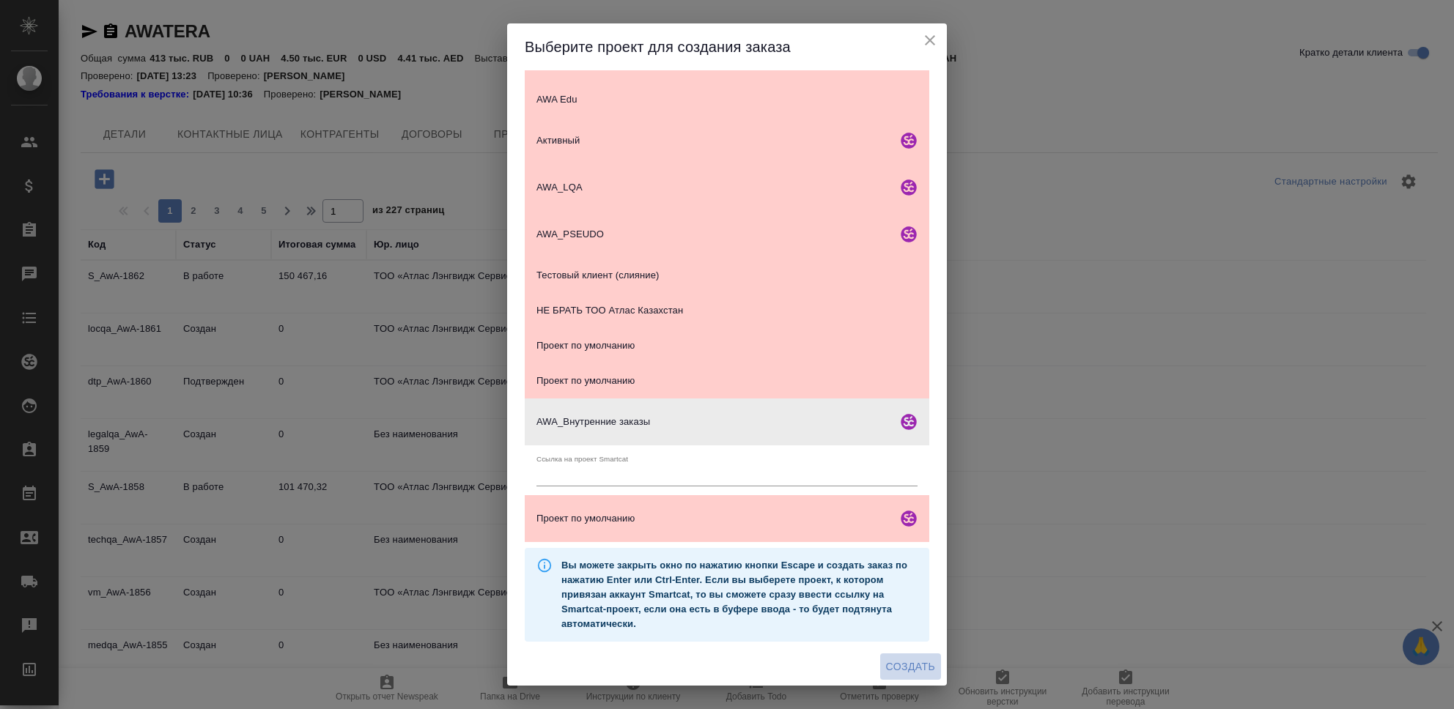
click at [925, 673] on span "Создать" at bounding box center [910, 667] width 49 height 18
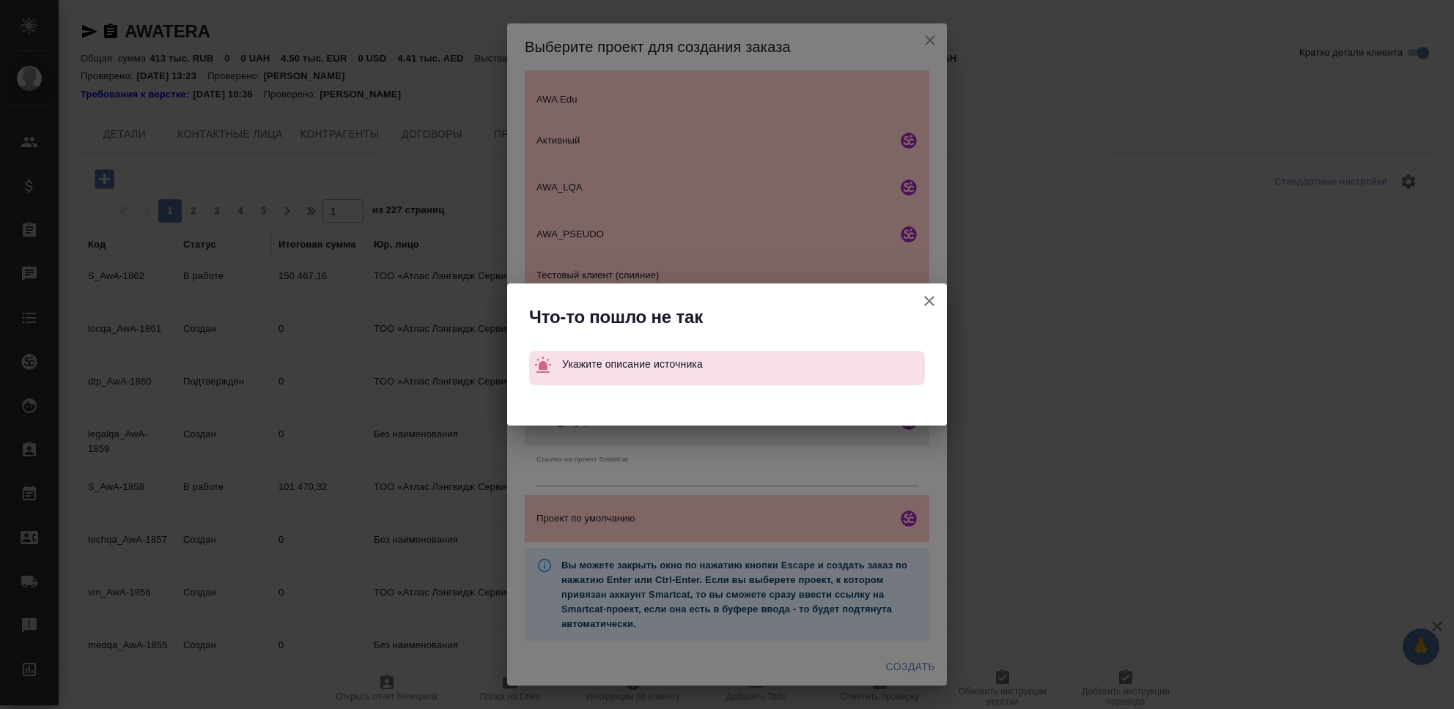
click at [928, 299] on icon "button" at bounding box center [929, 301] width 10 height 10
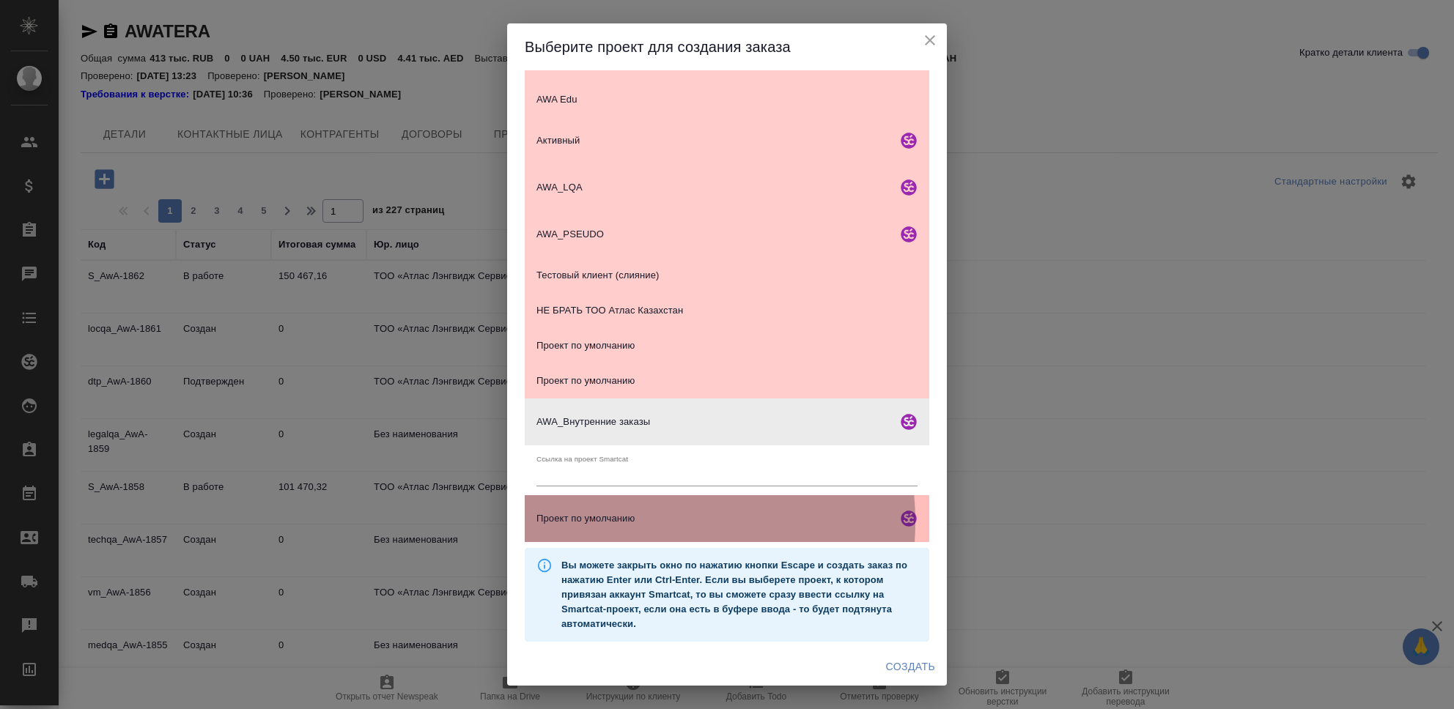
click at [618, 522] on span "Проект по умолчанию" at bounding box center [714, 519] width 355 height 15
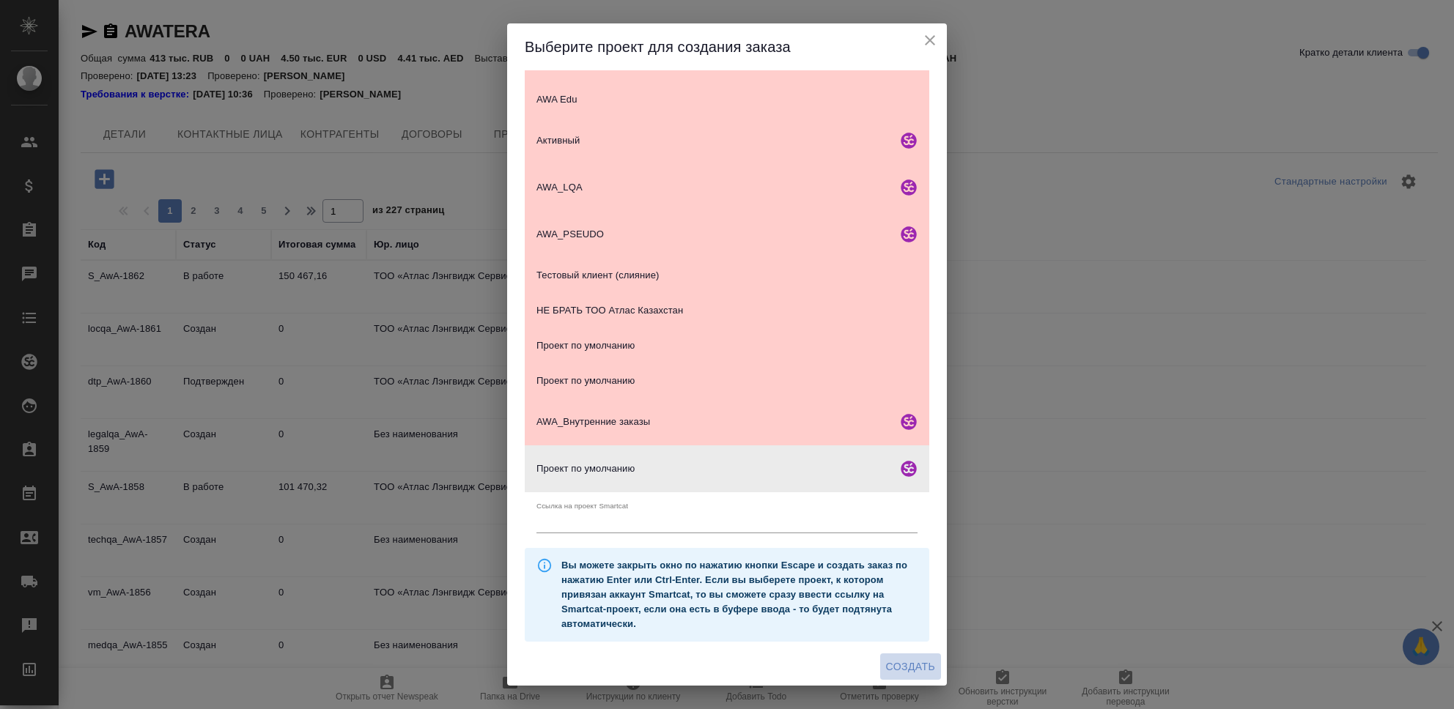
click at [916, 668] on span "Создать" at bounding box center [910, 667] width 49 height 18
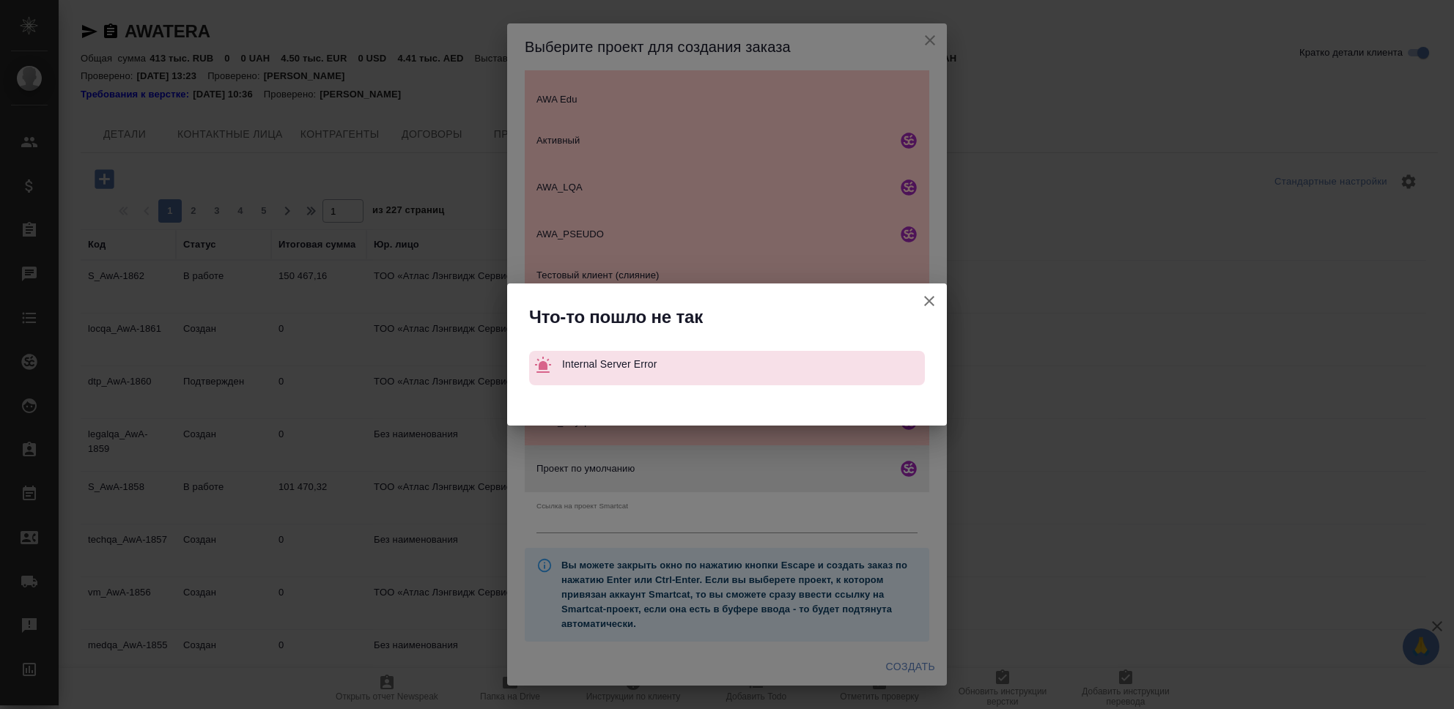
click at [929, 305] on icon "button" at bounding box center [930, 301] width 18 height 18
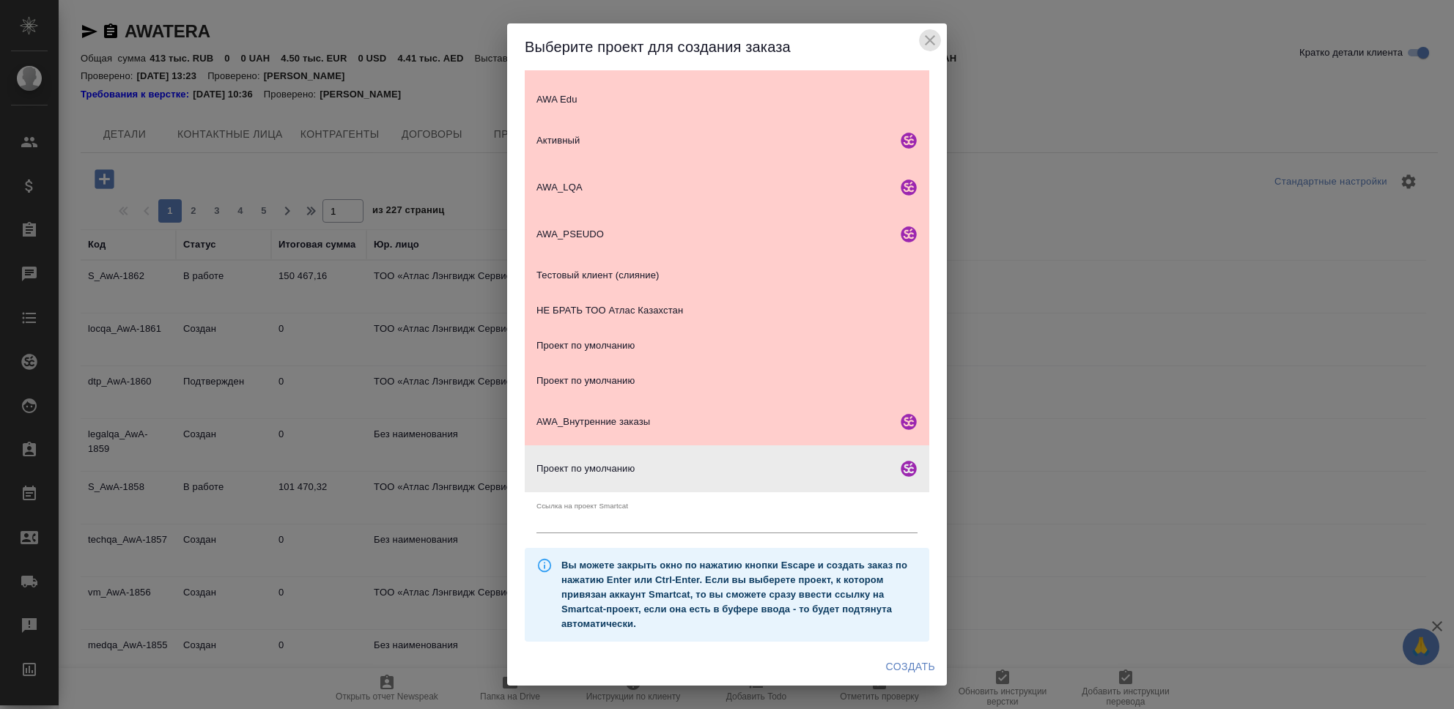
click at [925, 40] on icon "close" at bounding box center [930, 41] width 18 height 18
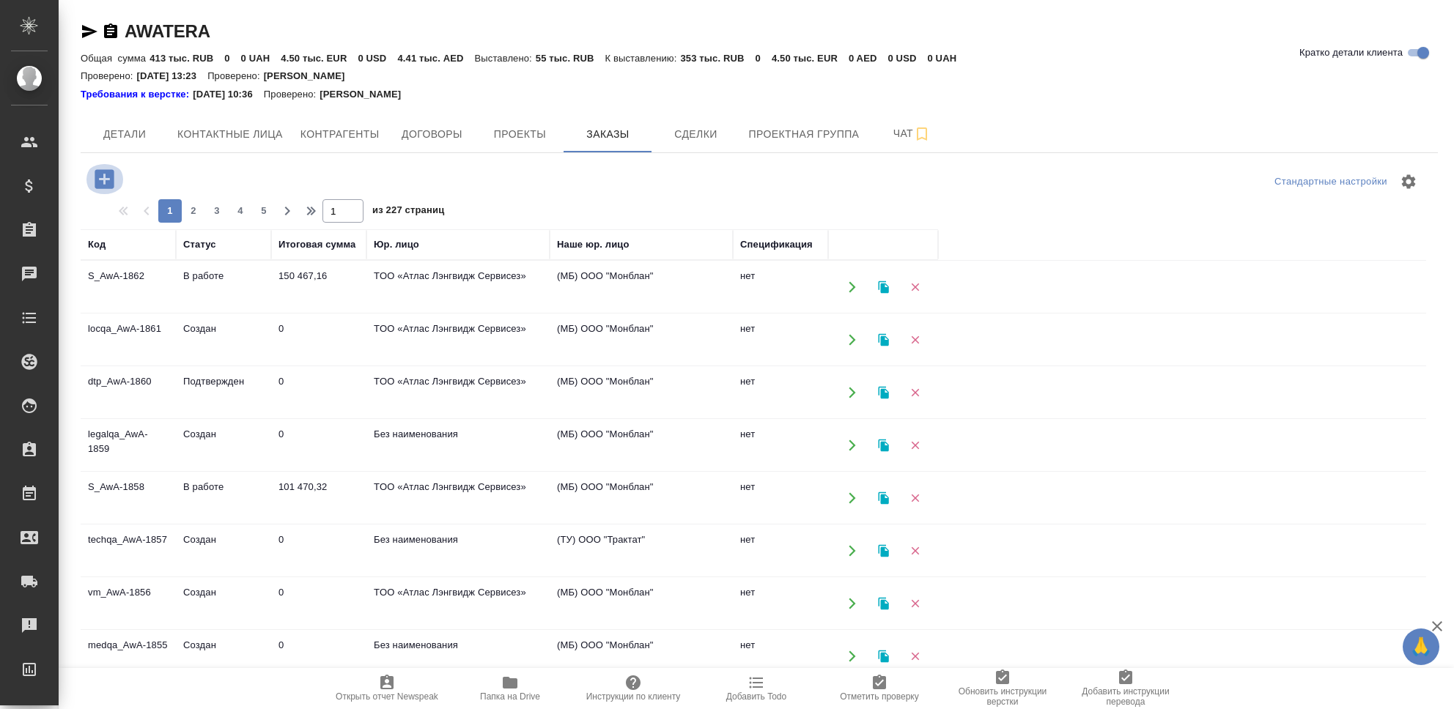
click at [103, 185] on icon "button" at bounding box center [104, 178] width 19 height 19
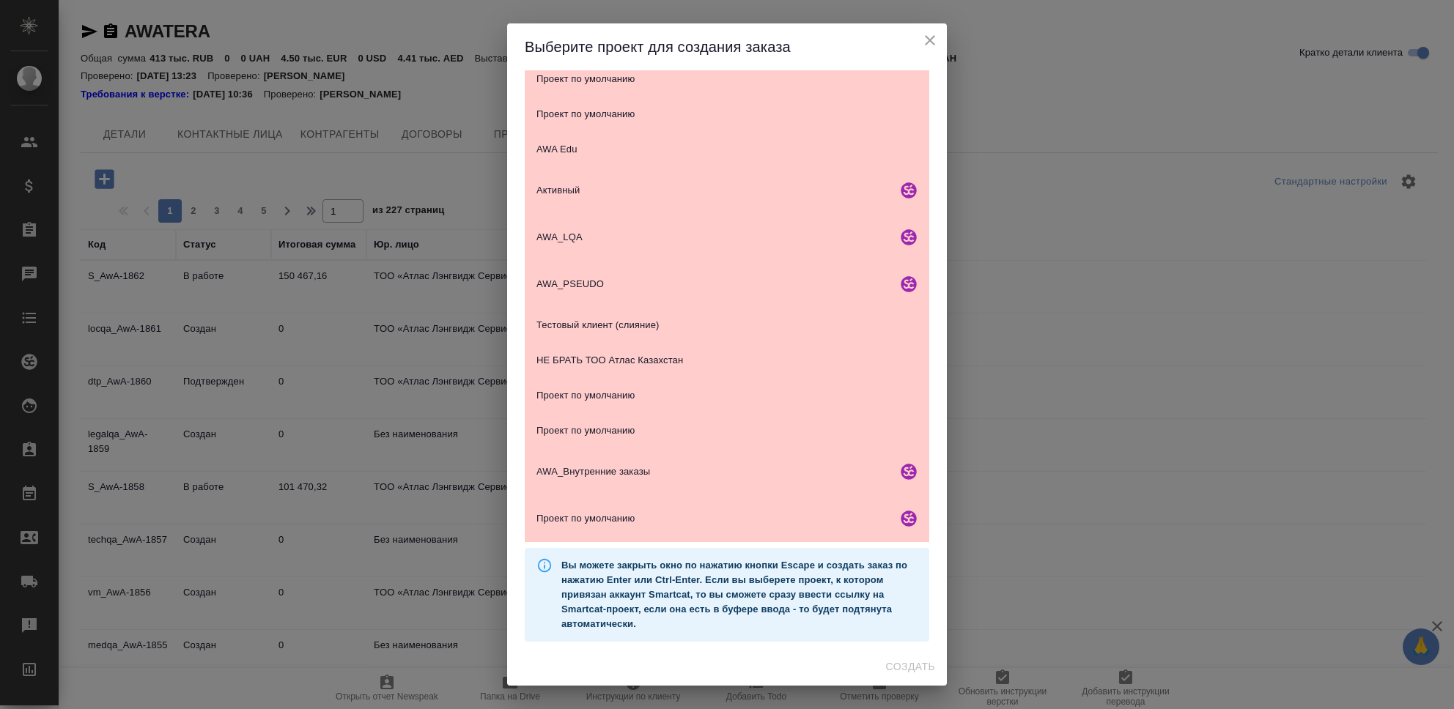
scroll to position [179, 0]
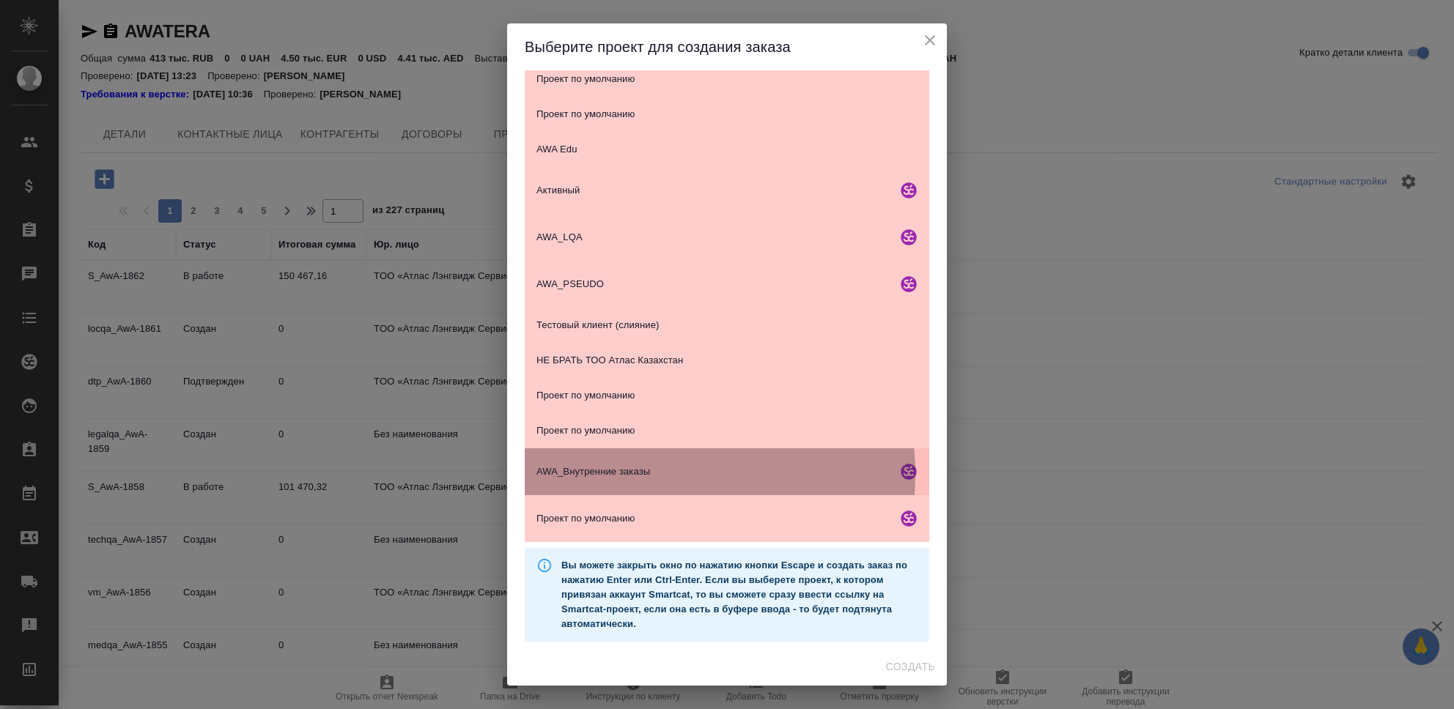
click at [651, 474] on span "AWA_Внутренние заказы" at bounding box center [714, 472] width 355 height 15
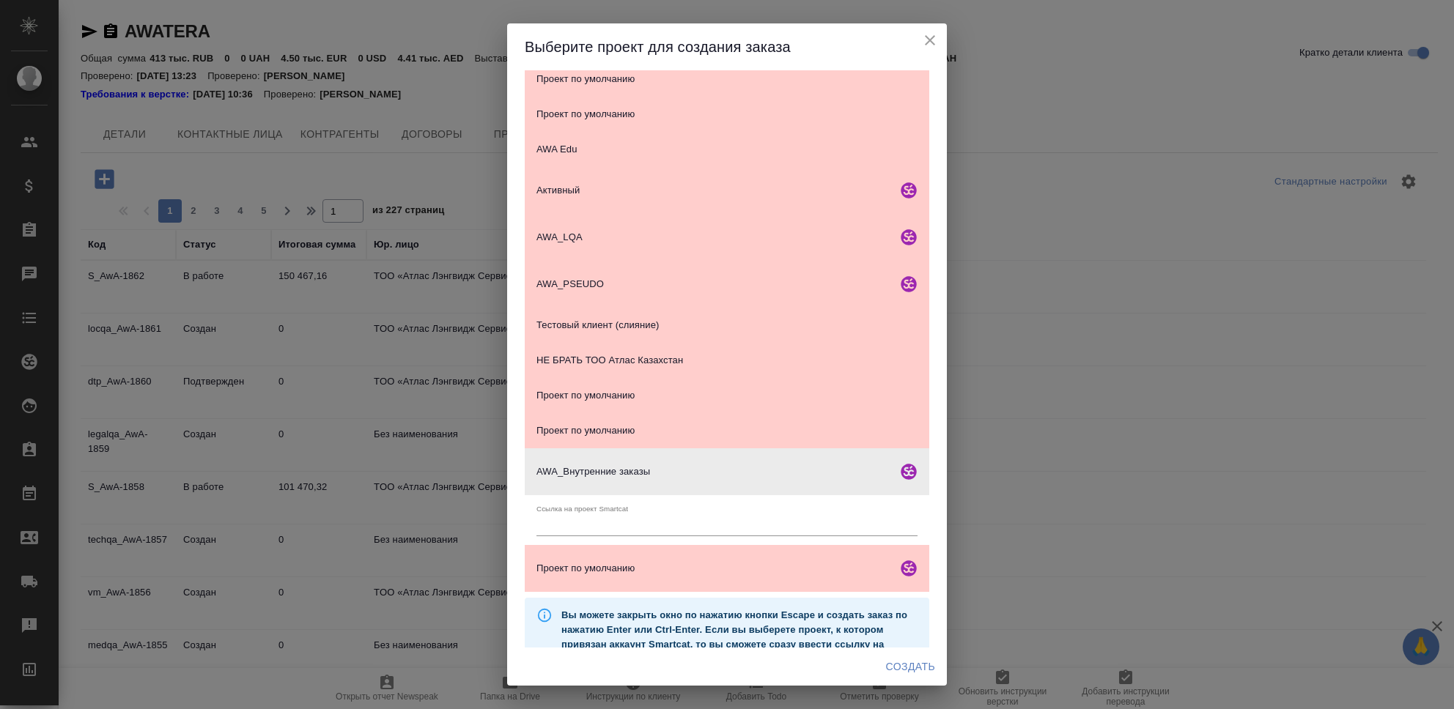
click at [917, 671] on span "Создать" at bounding box center [910, 667] width 49 height 18
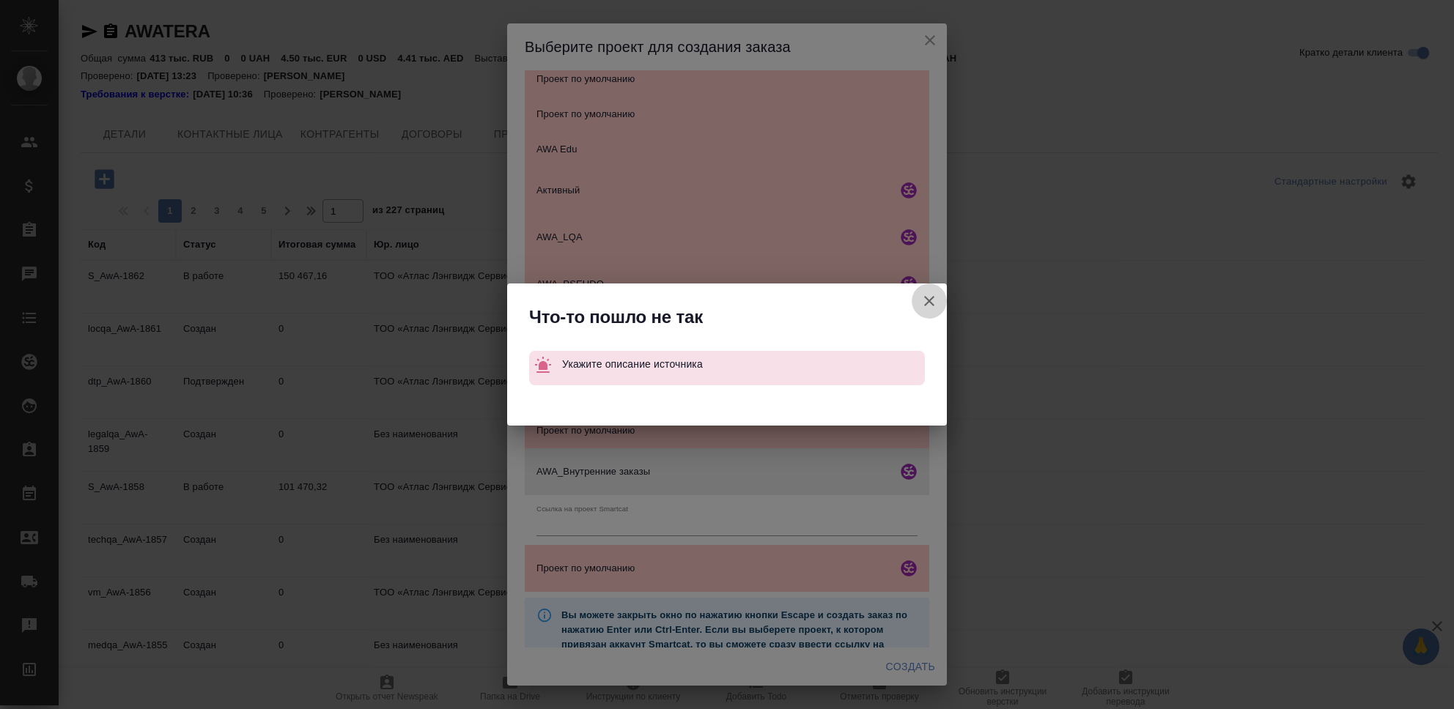
click at [926, 295] on icon "button" at bounding box center [930, 301] width 18 height 18
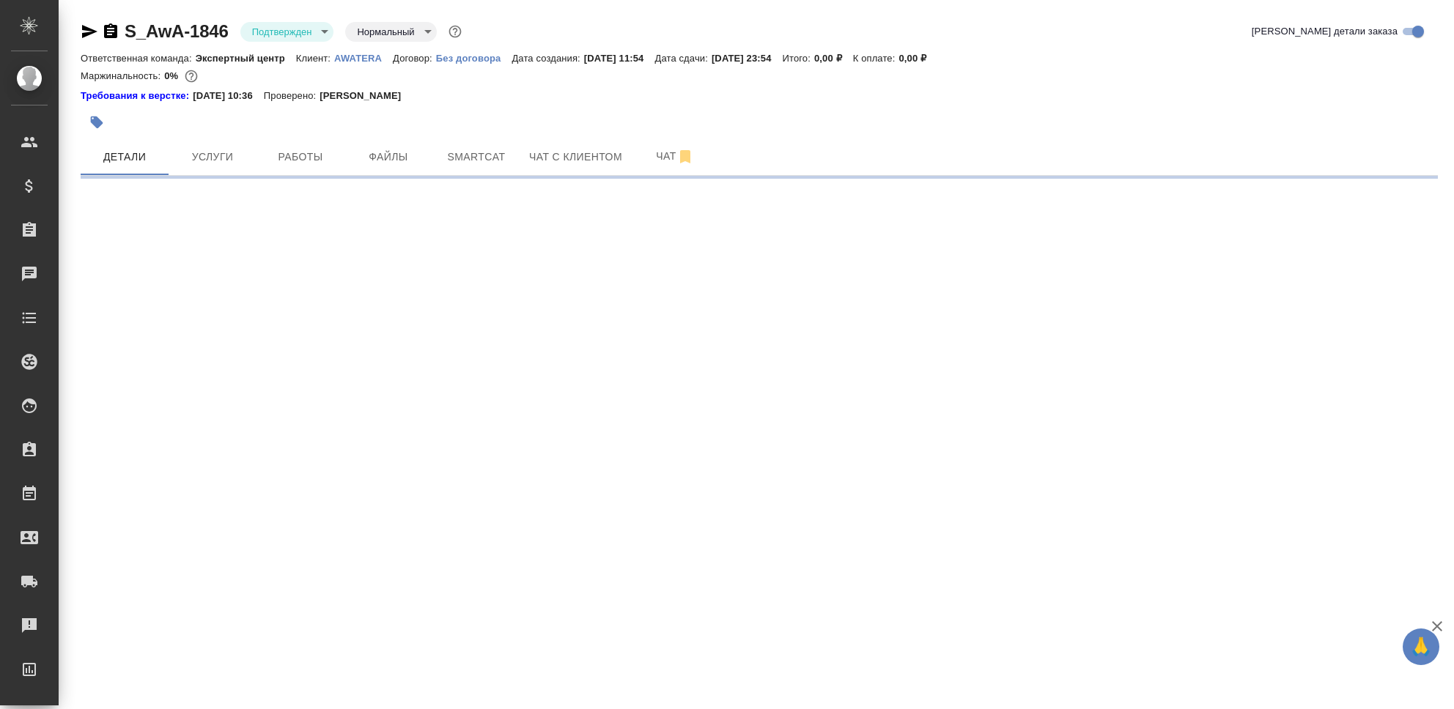
select select "RU"
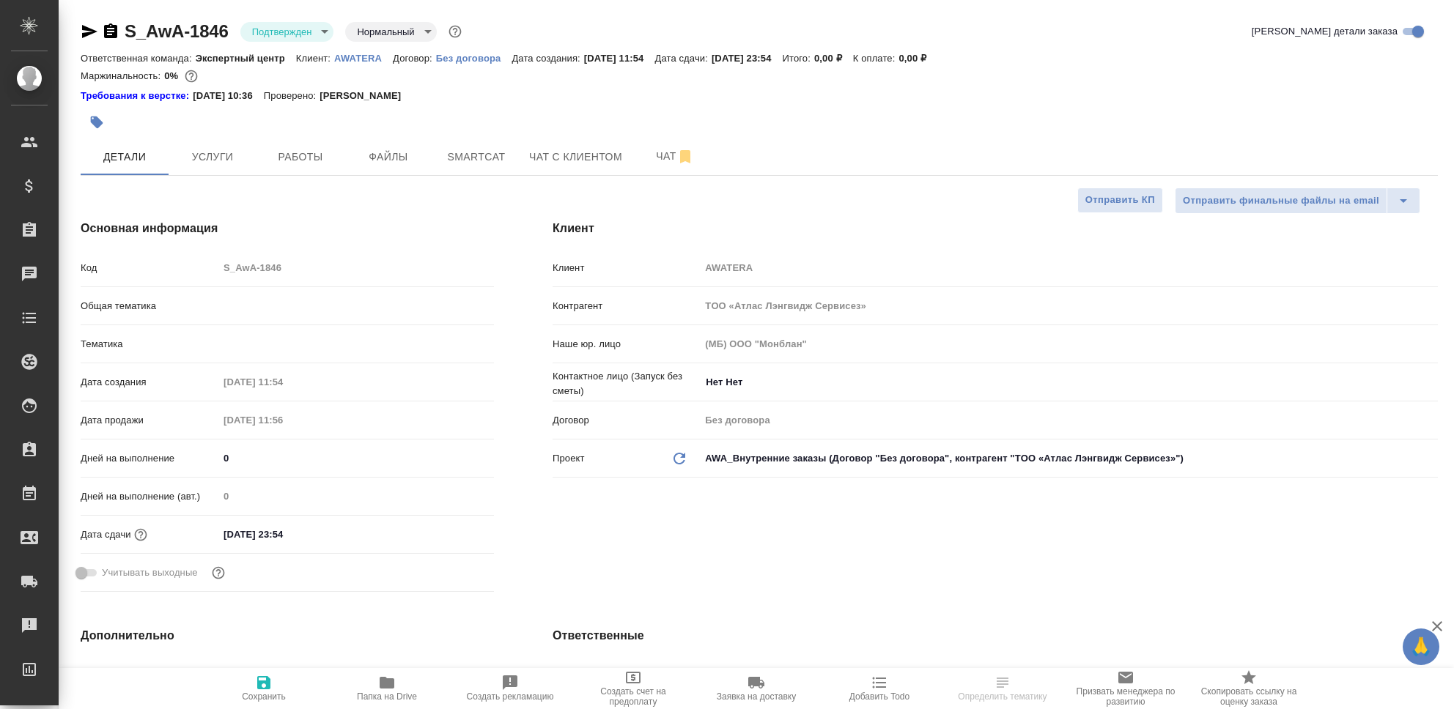
type textarea "x"
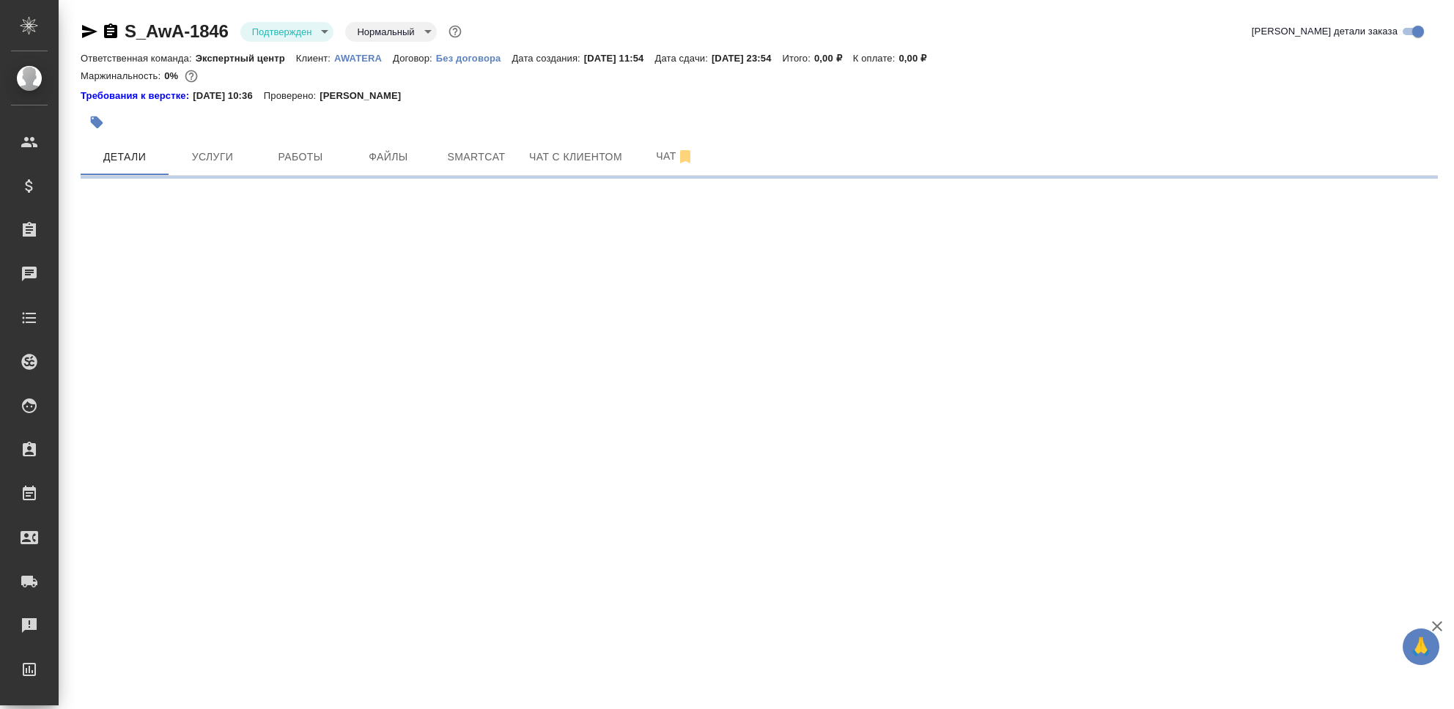
select select "RU"
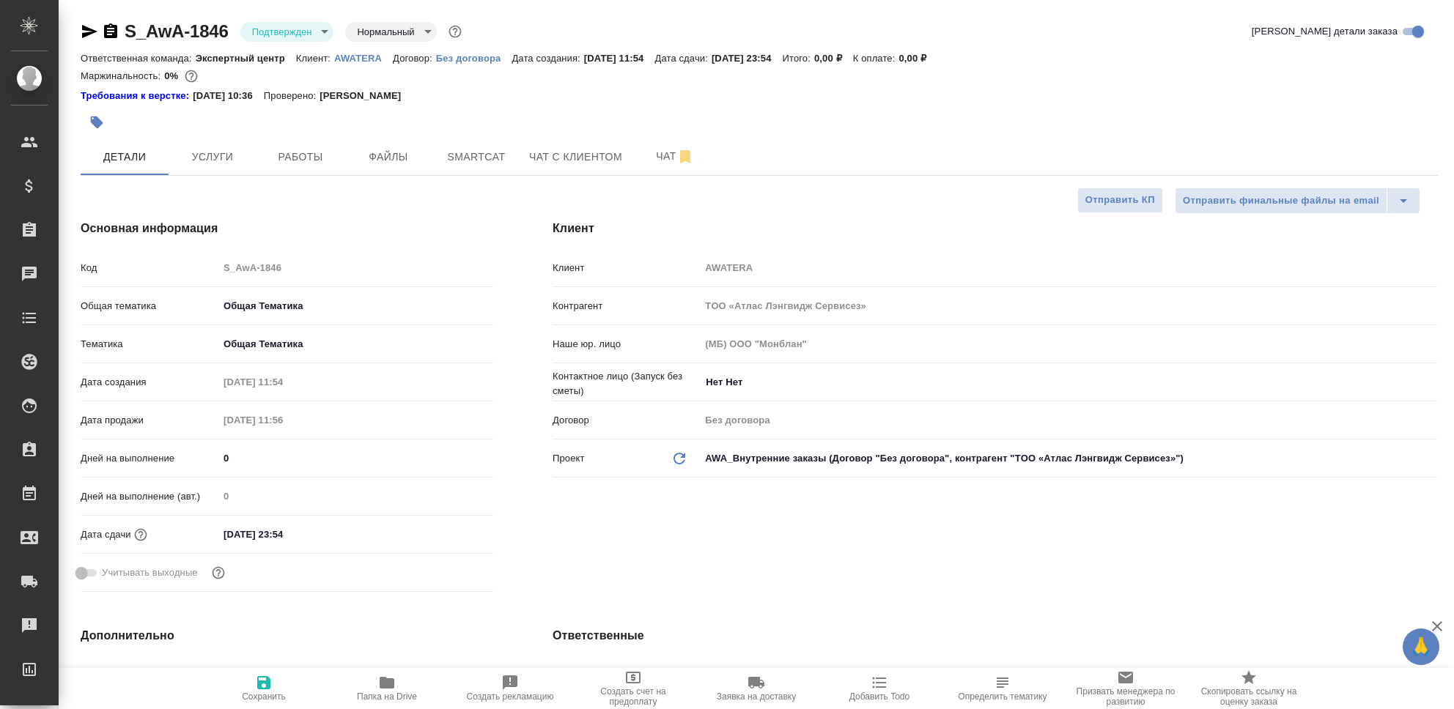
type textarea "x"
click at [141, 27] on link "S_AwA-1846" at bounding box center [177, 31] width 104 height 20
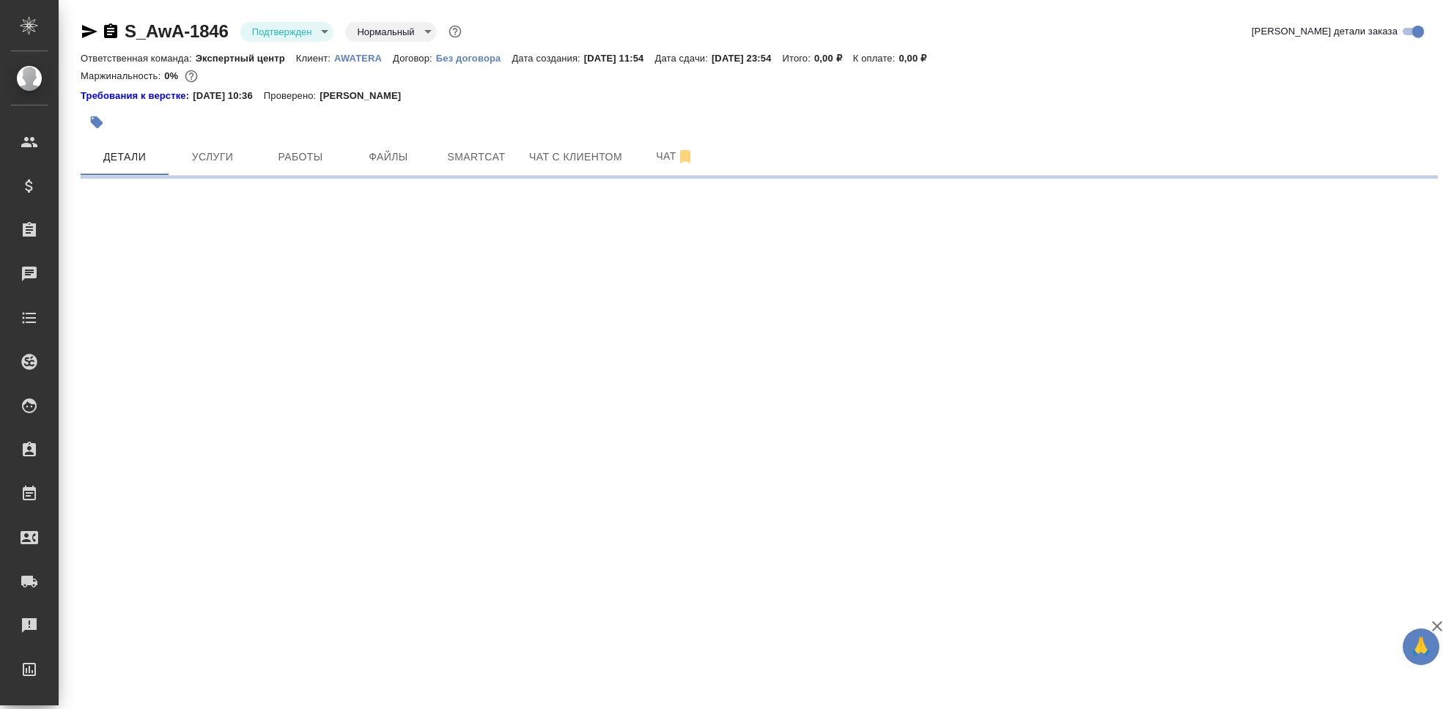
select select "RU"
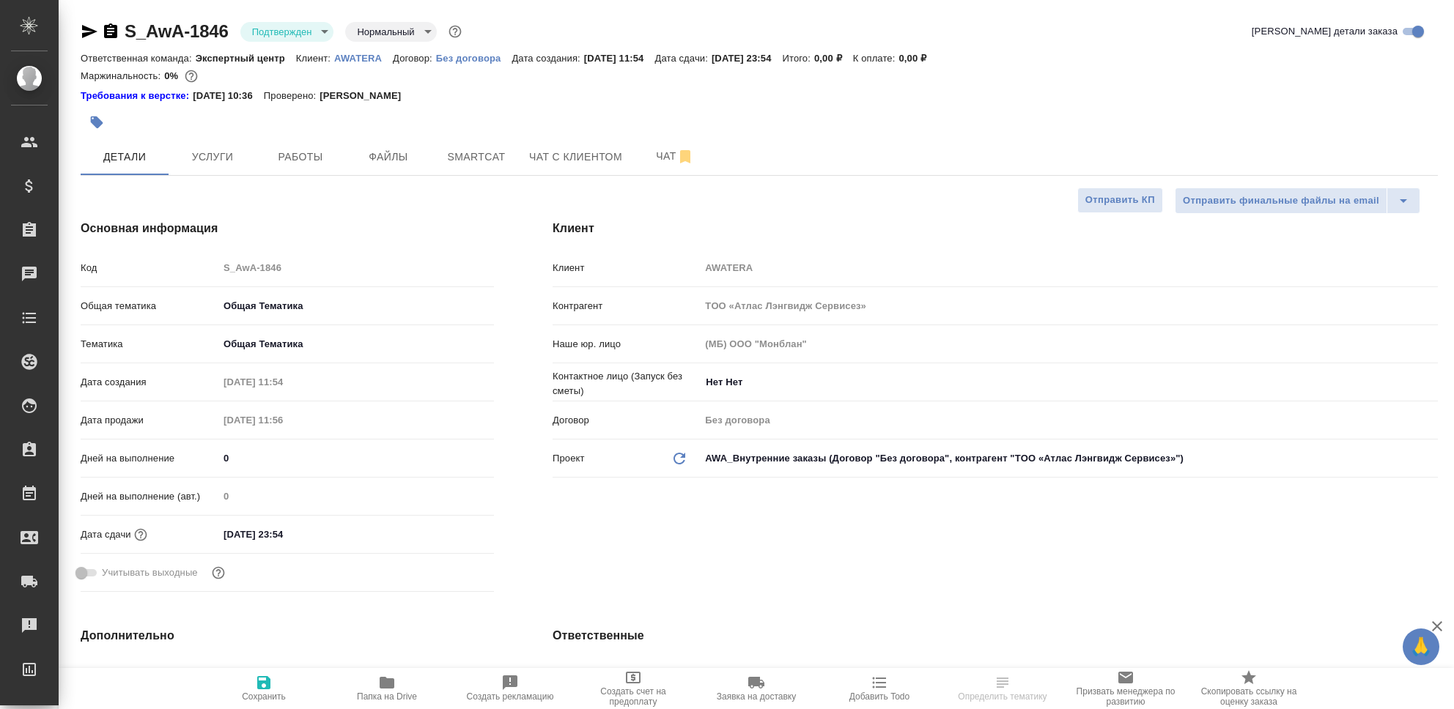
type textarea "x"
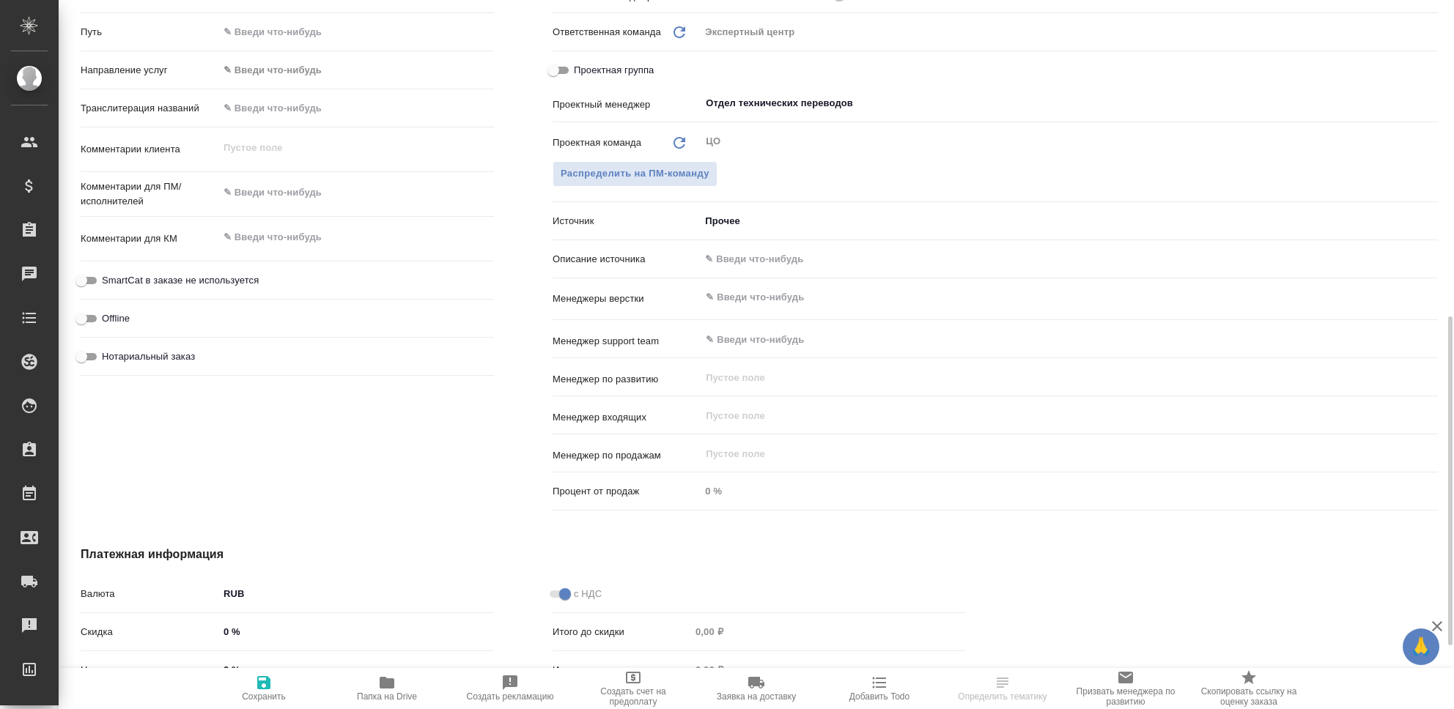
scroll to position [819, 0]
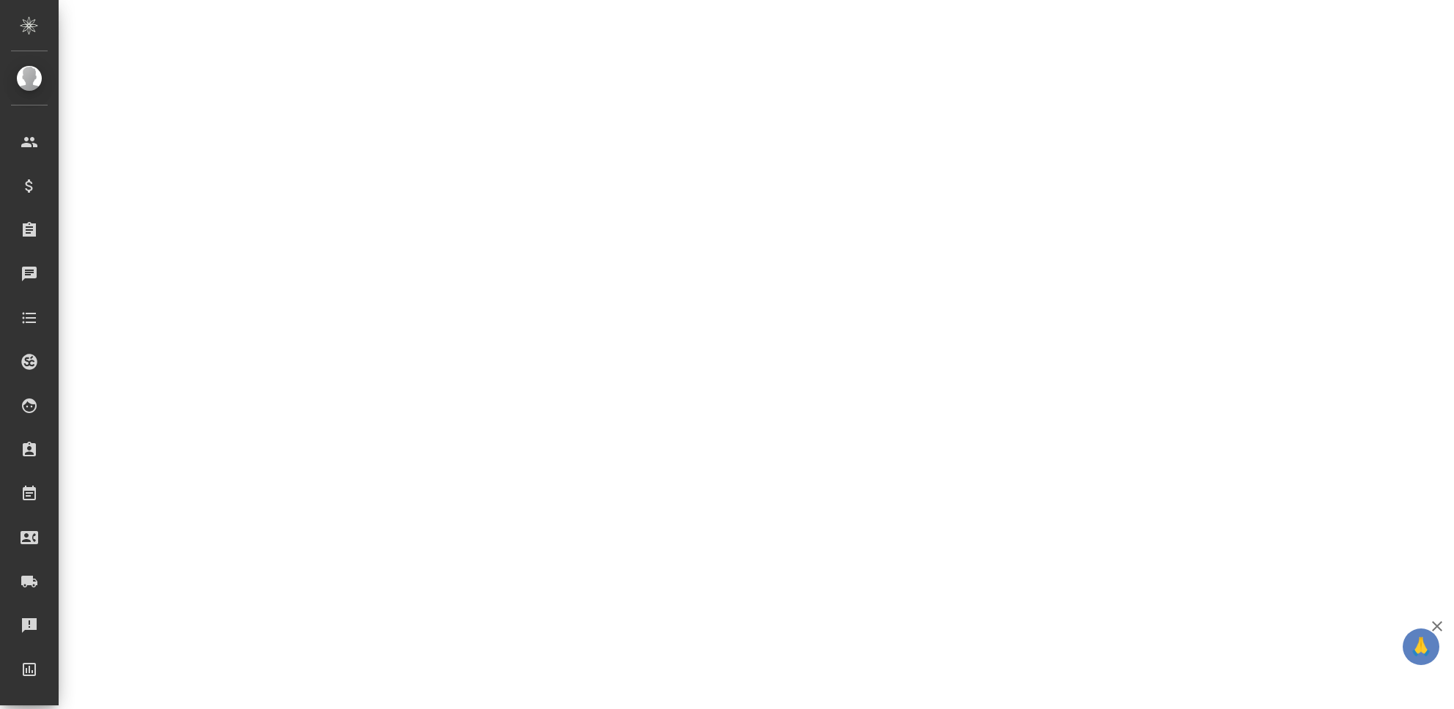
select select "RU"
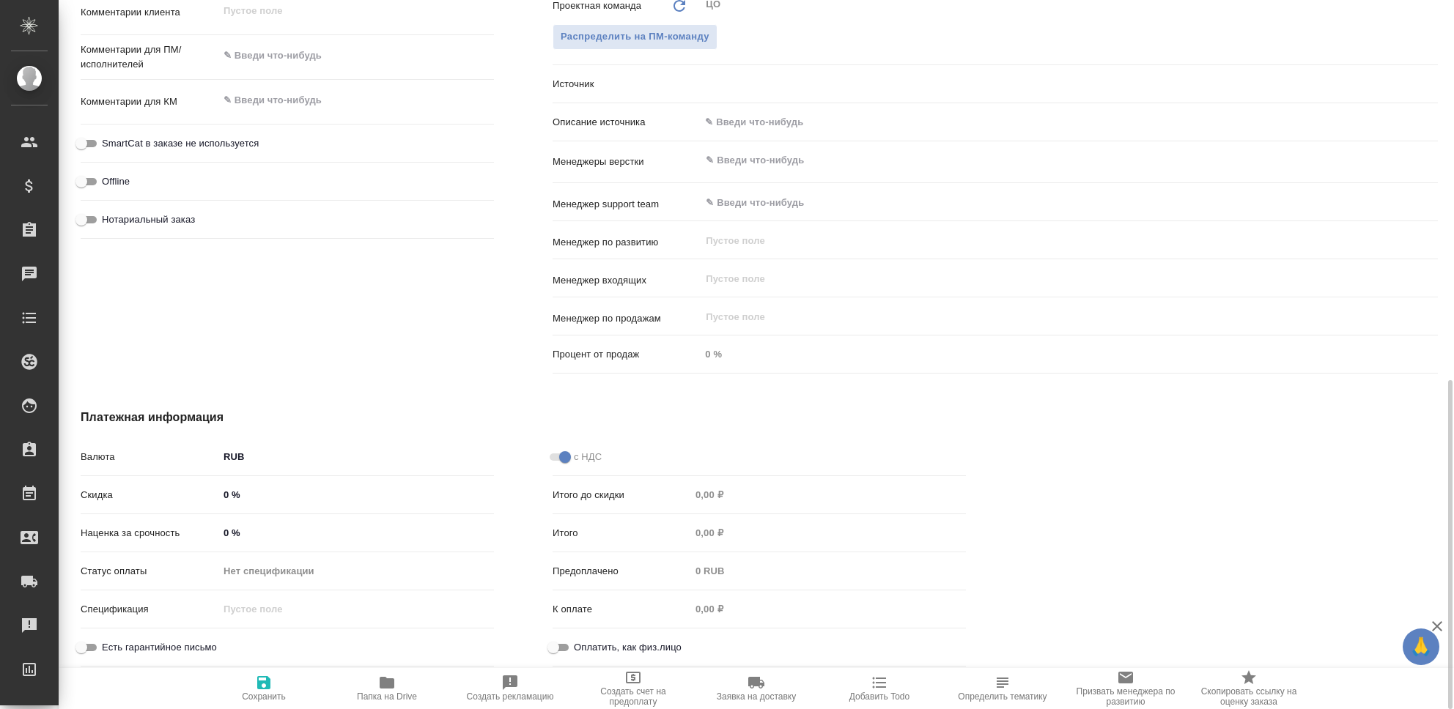
type textarea "x"
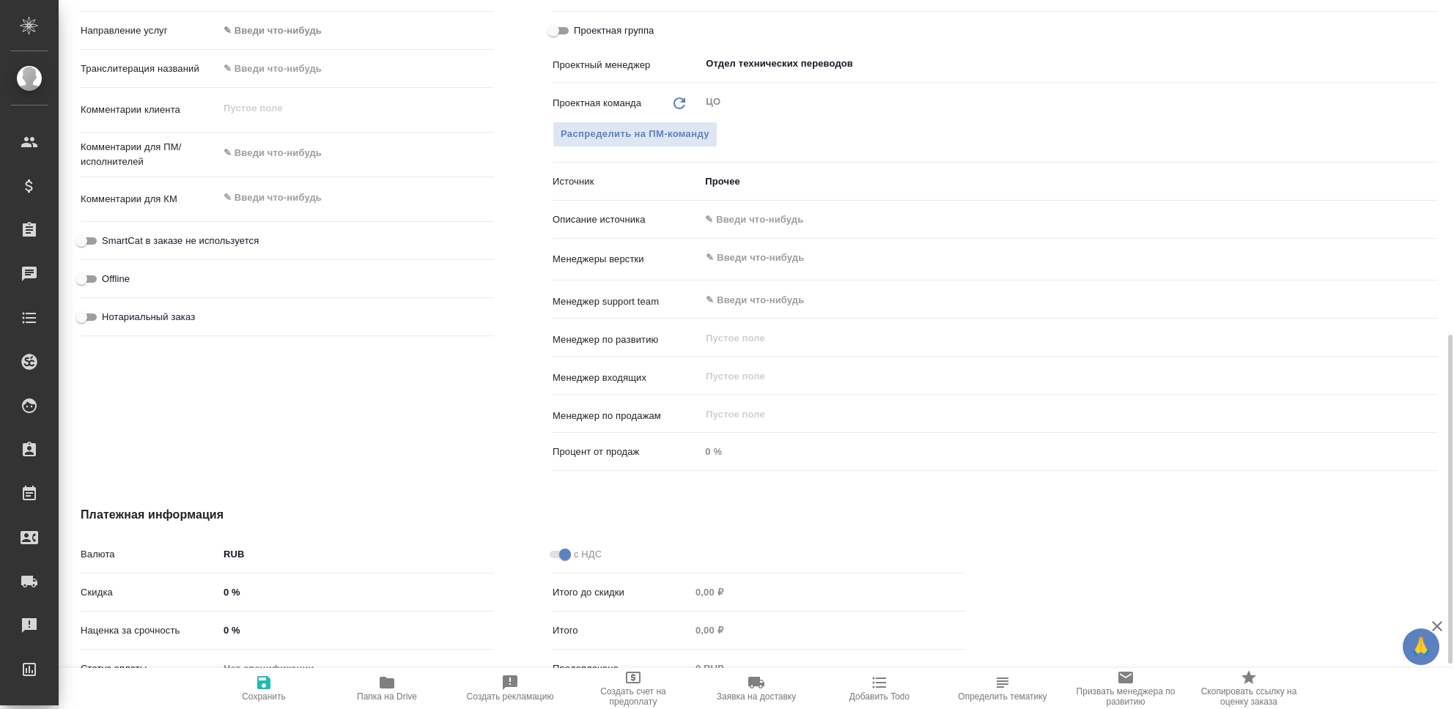
click at [729, 180] on body "🙏 .cls-1 fill:#fff; AWATERA [PERSON_NAME] Клиенты Спецификации Заказы 0 Чаты To…" at bounding box center [727, 354] width 1454 height 709
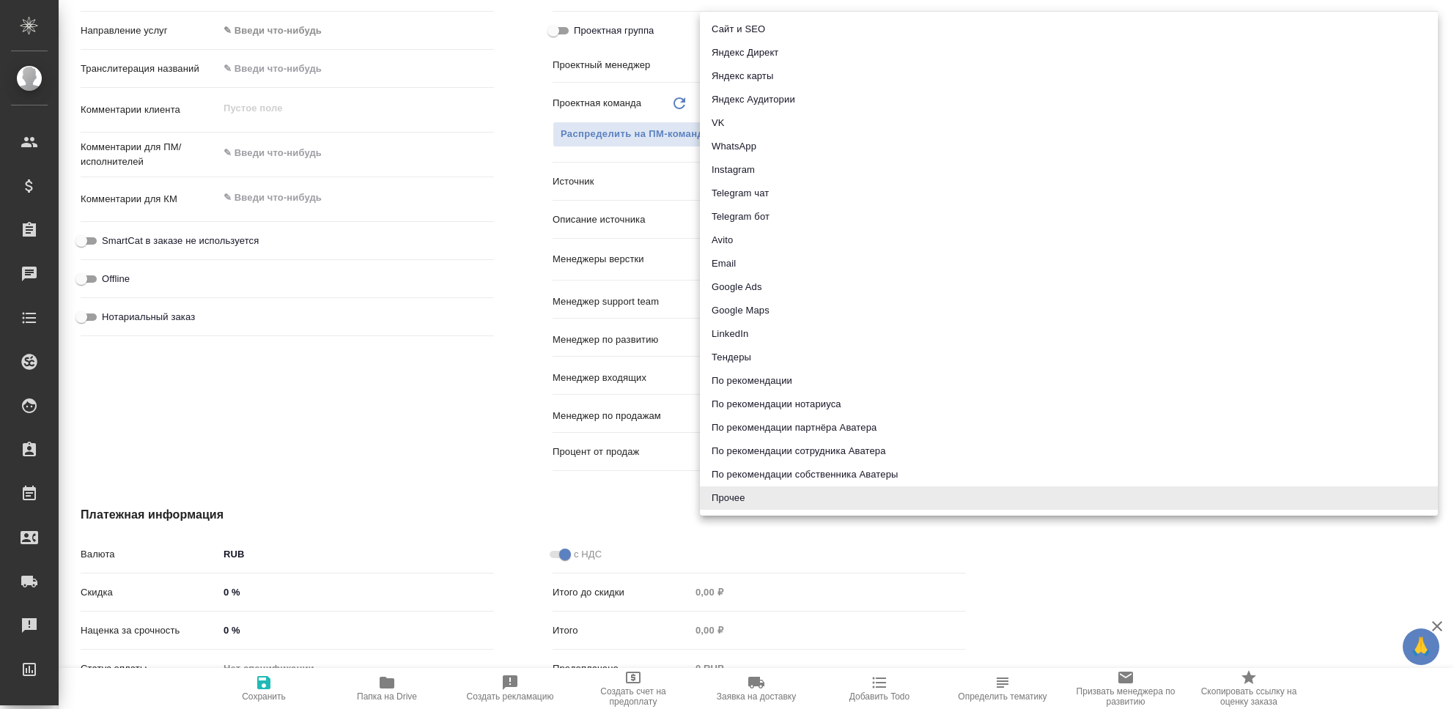
click at [380, 394] on div at bounding box center [727, 354] width 1454 height 709
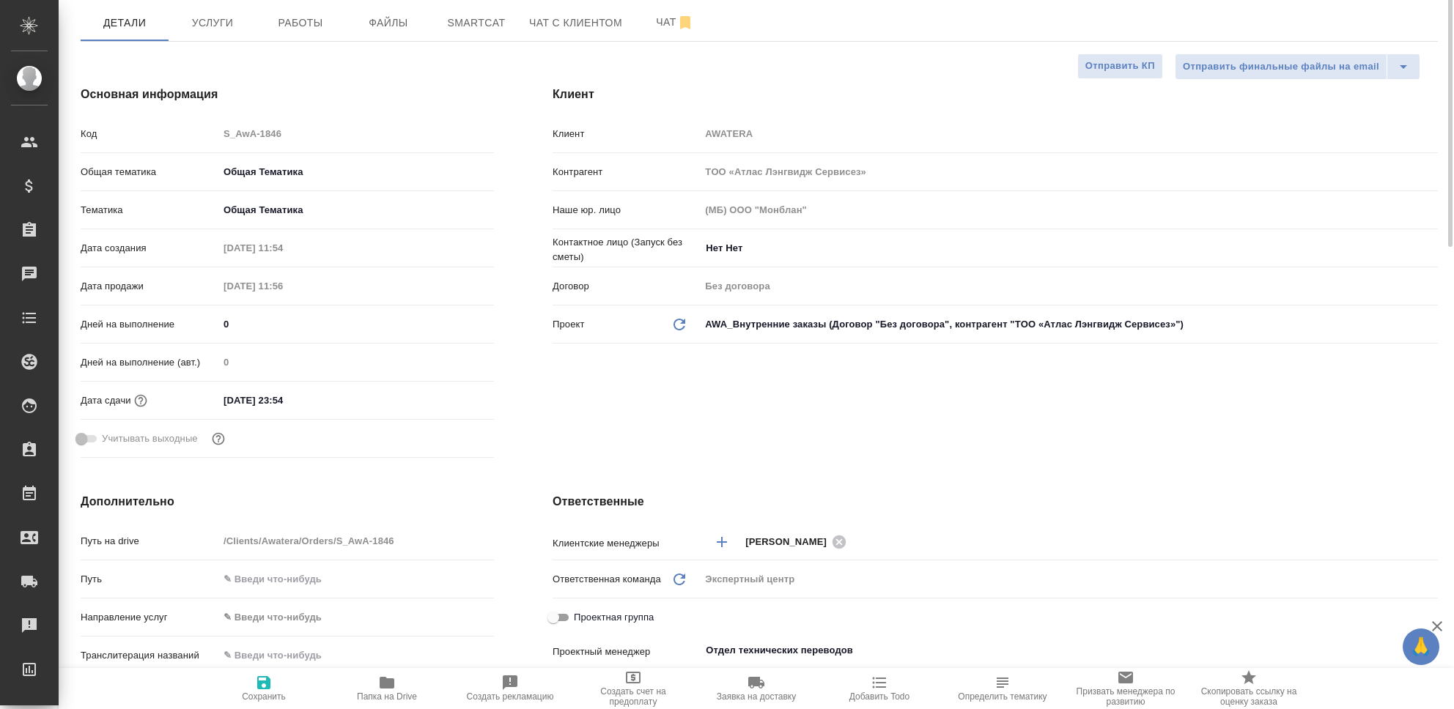
scroll to position [0, 0]
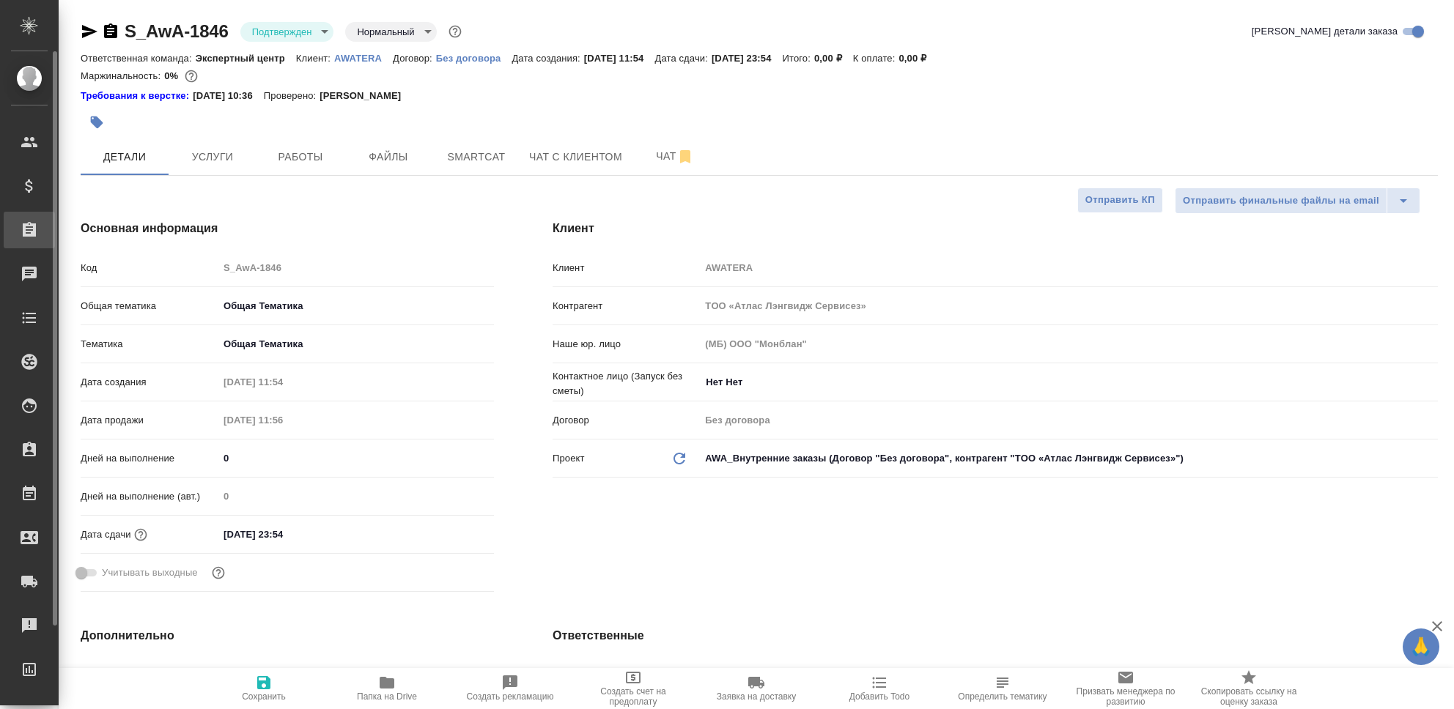
type textarea "x"
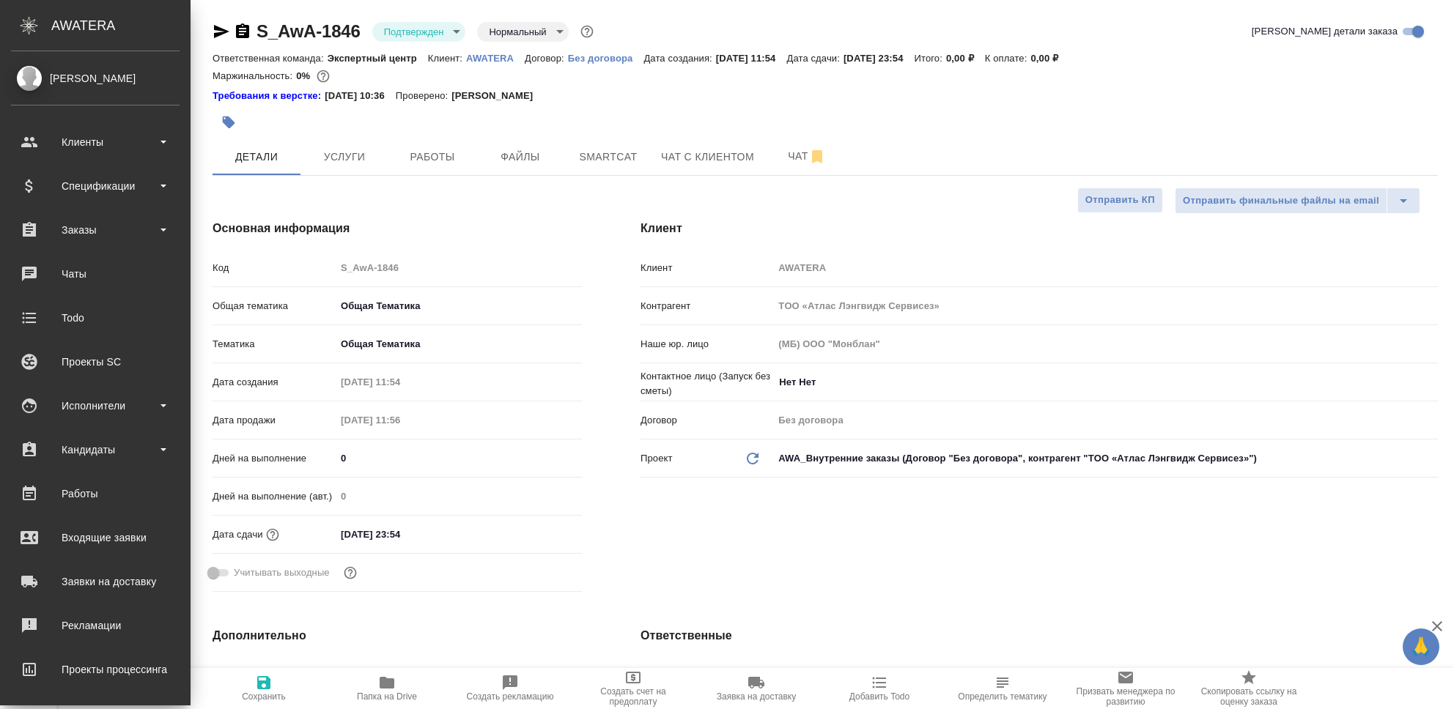
type textarea "x"
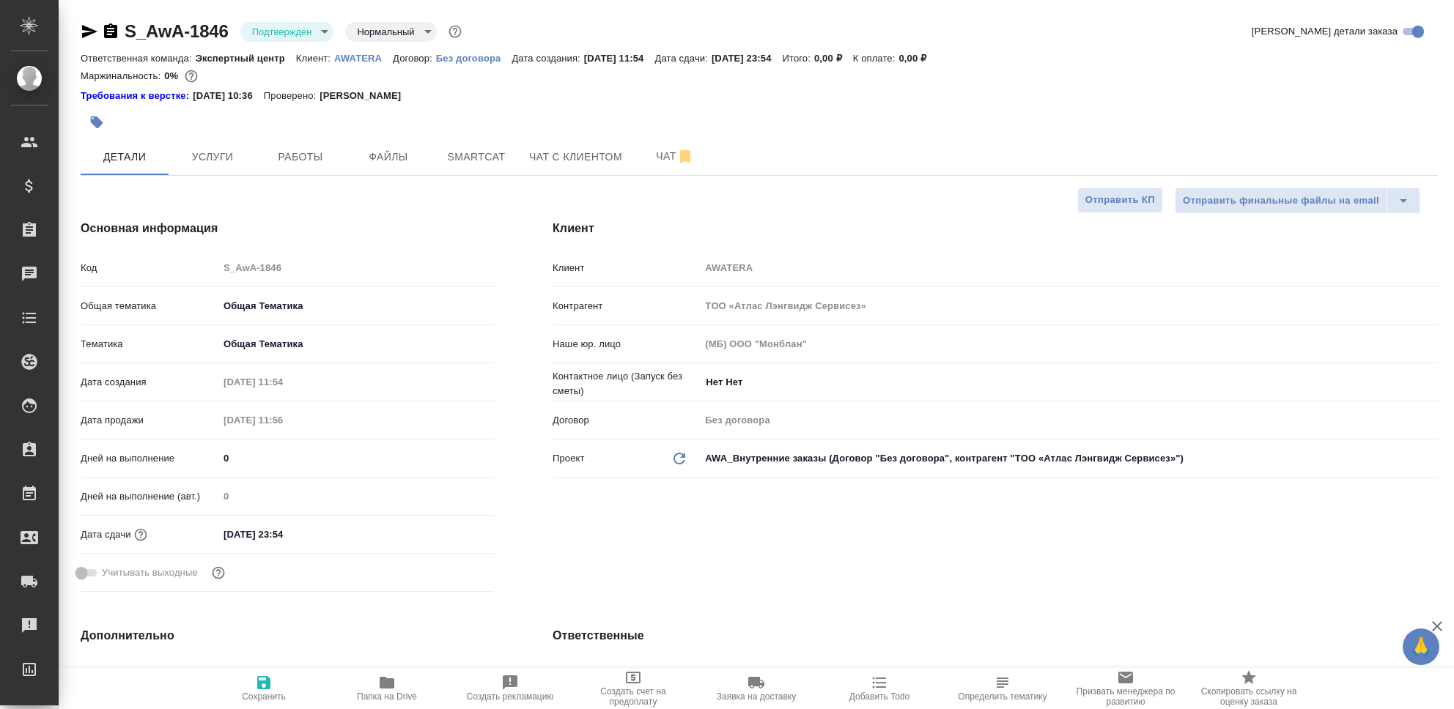
type textarea "x"
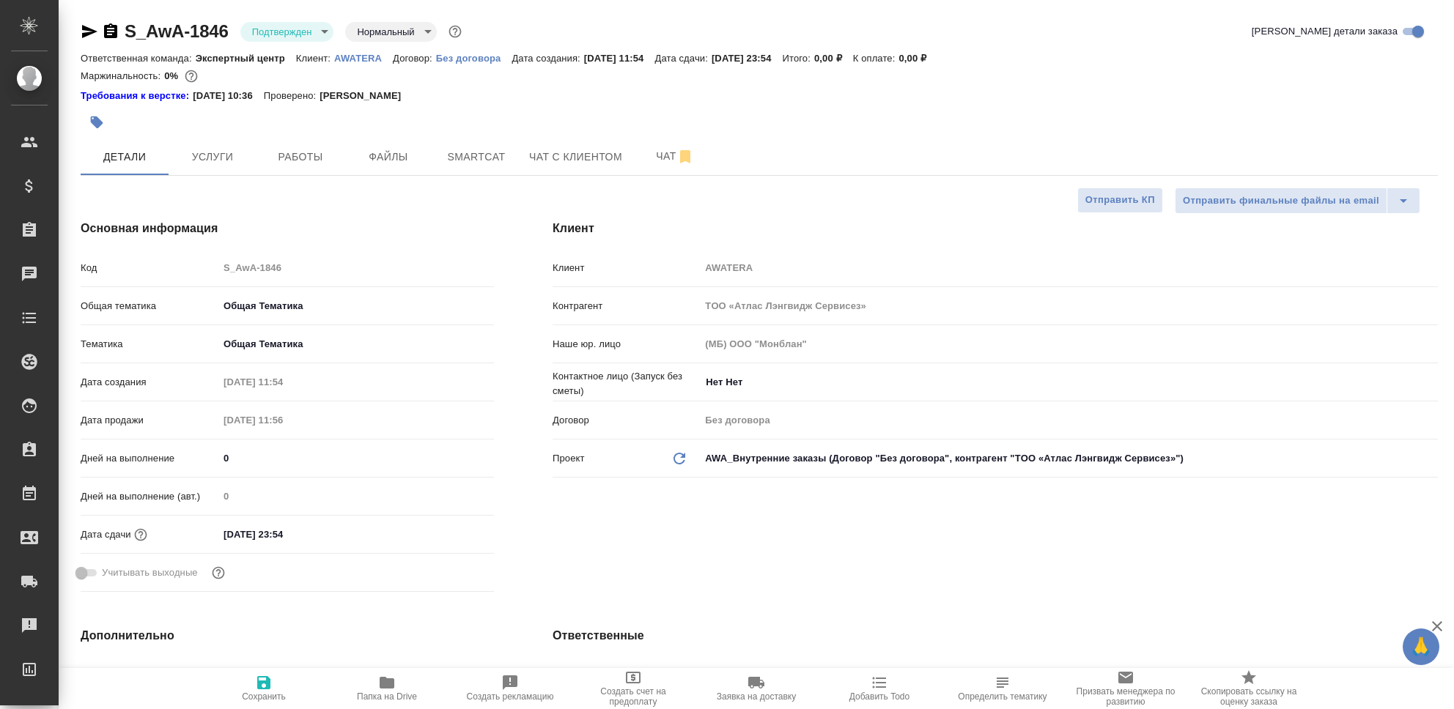
type textarea "x"
